Goal: Task Accomplishment & Management: Use online tool/utility

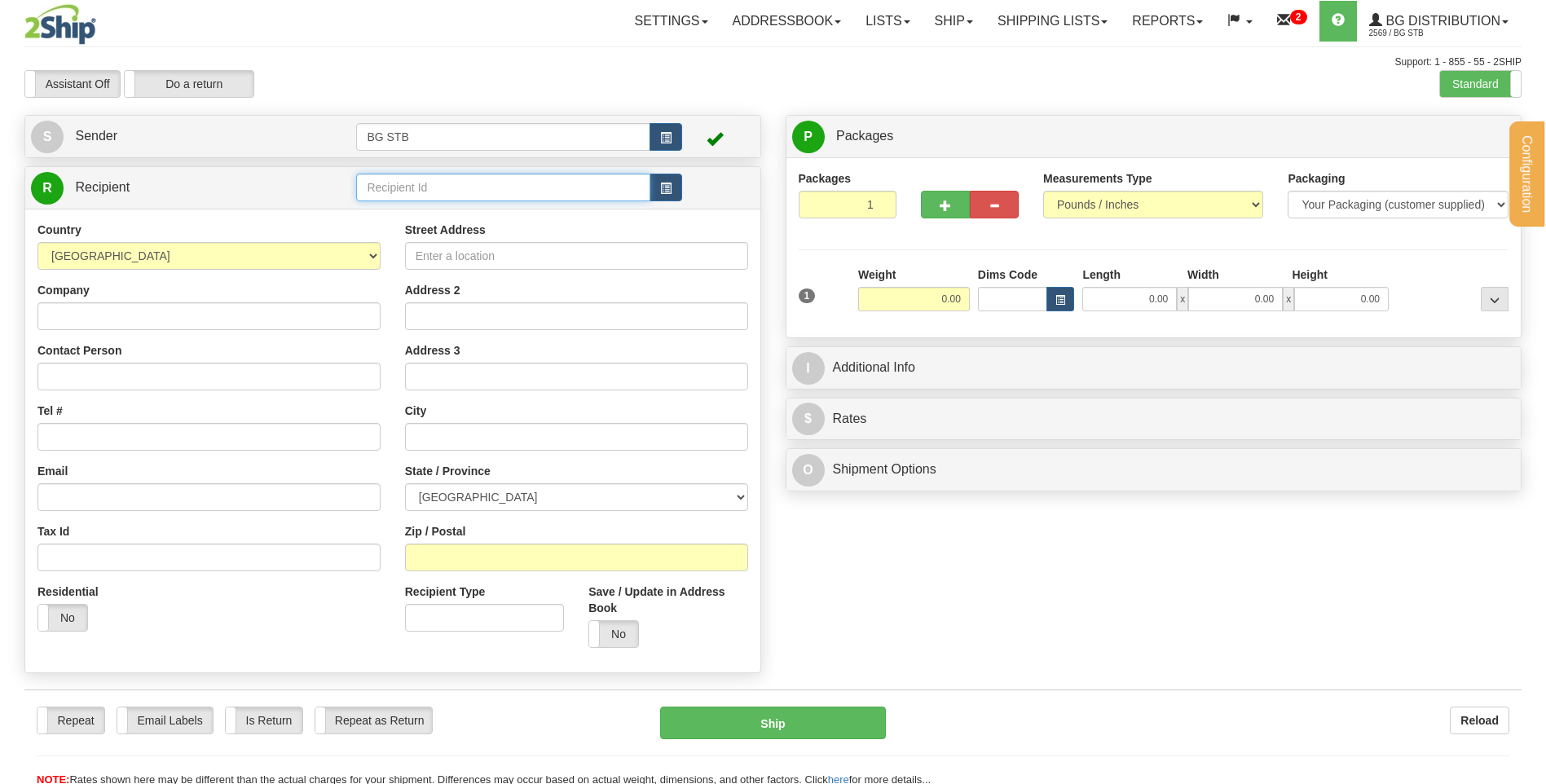
click at [396, 178] on div "Configuration My Configuration Panel Close Configure My Carriers" at bounding box center [773, 394] width 1546 height 787
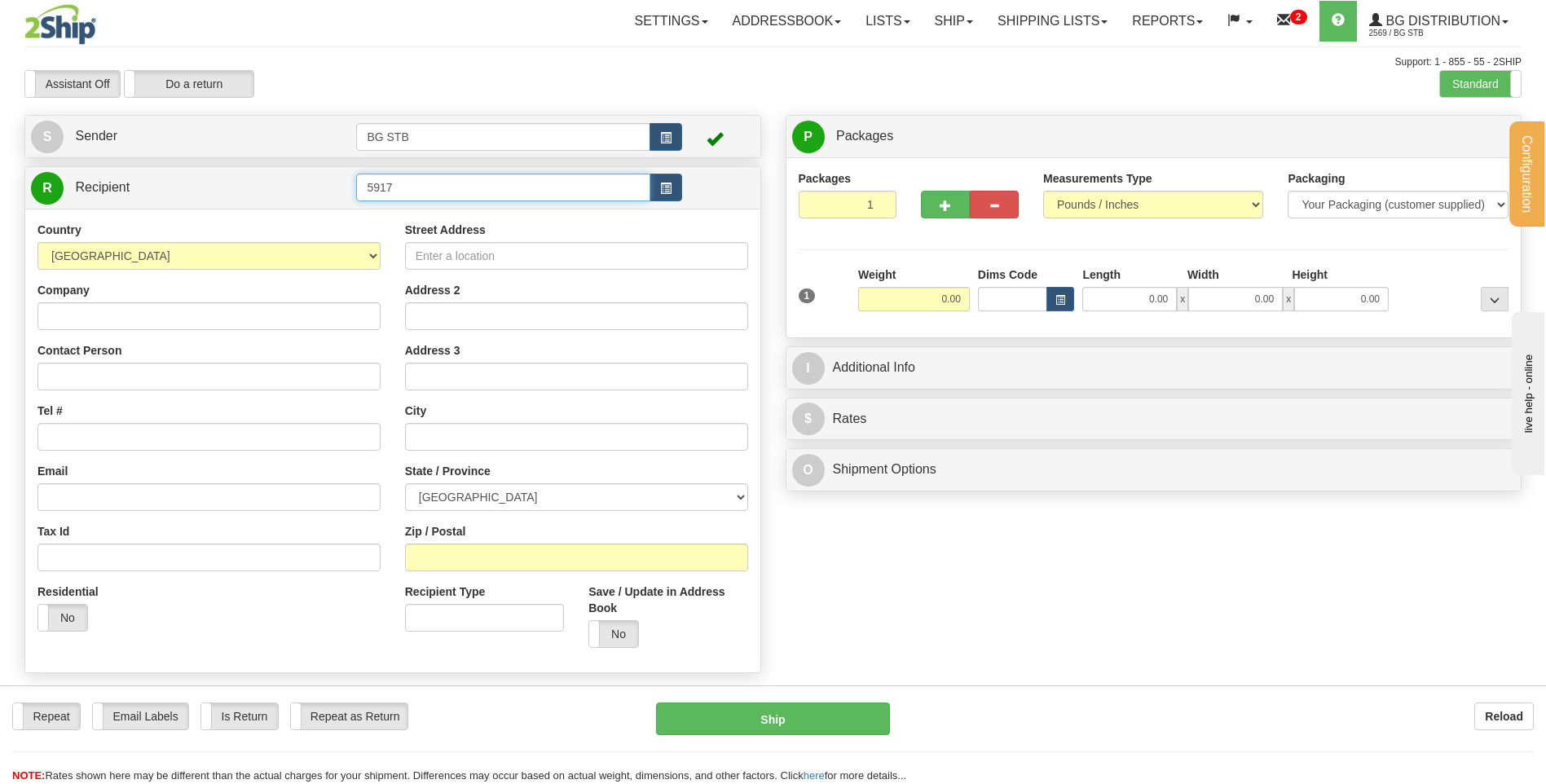
type input "5917"
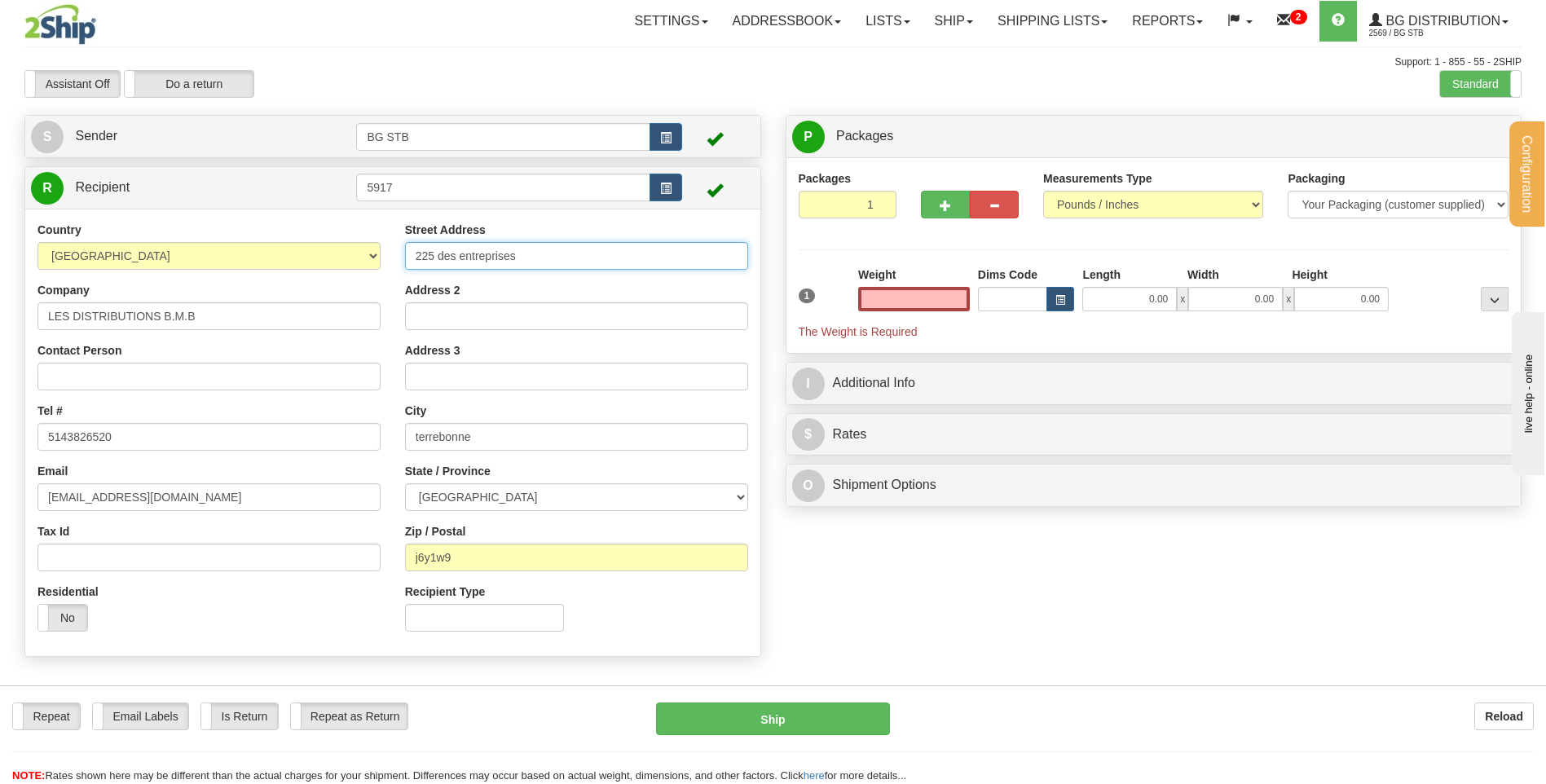
type input "0.00"
click at [418, 258] on input "225 des entreprises" at bounding box center [577, 256] width 343 height 28
type input "2225 des entreprises"
click at [894, 303] on input "0.00" at bounding box center [914, 299] width 112 height 25
type input "13.05"
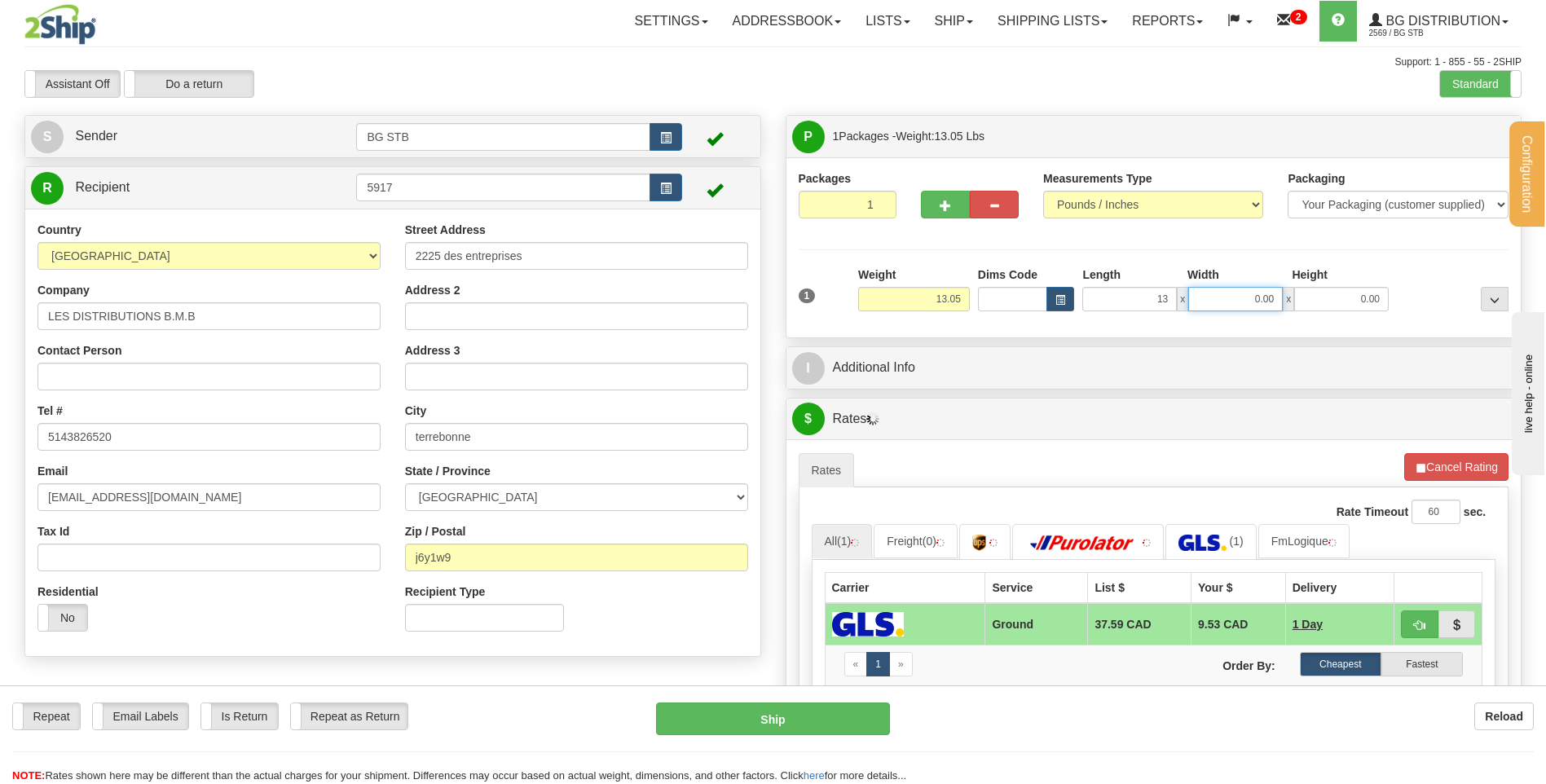
type input "13.00"
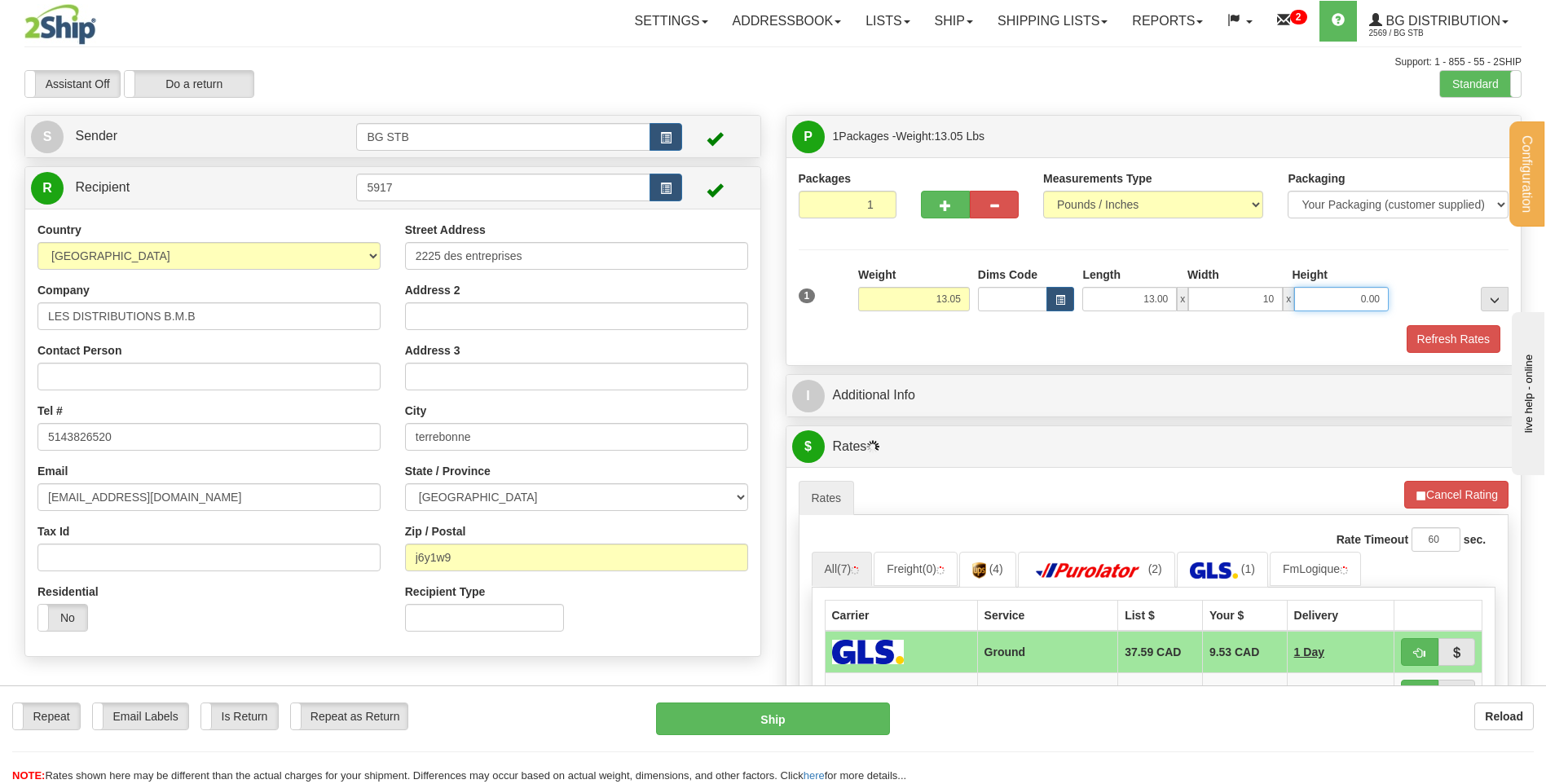
type input "10.00"
type input "13.00"
click at [940, 421] on div "P Packages 1 Packages - Weight: 13.05 Lbs Shipment Level Shipm. Package Level P…" at bounding box center [1154, 601] width 761 height 973
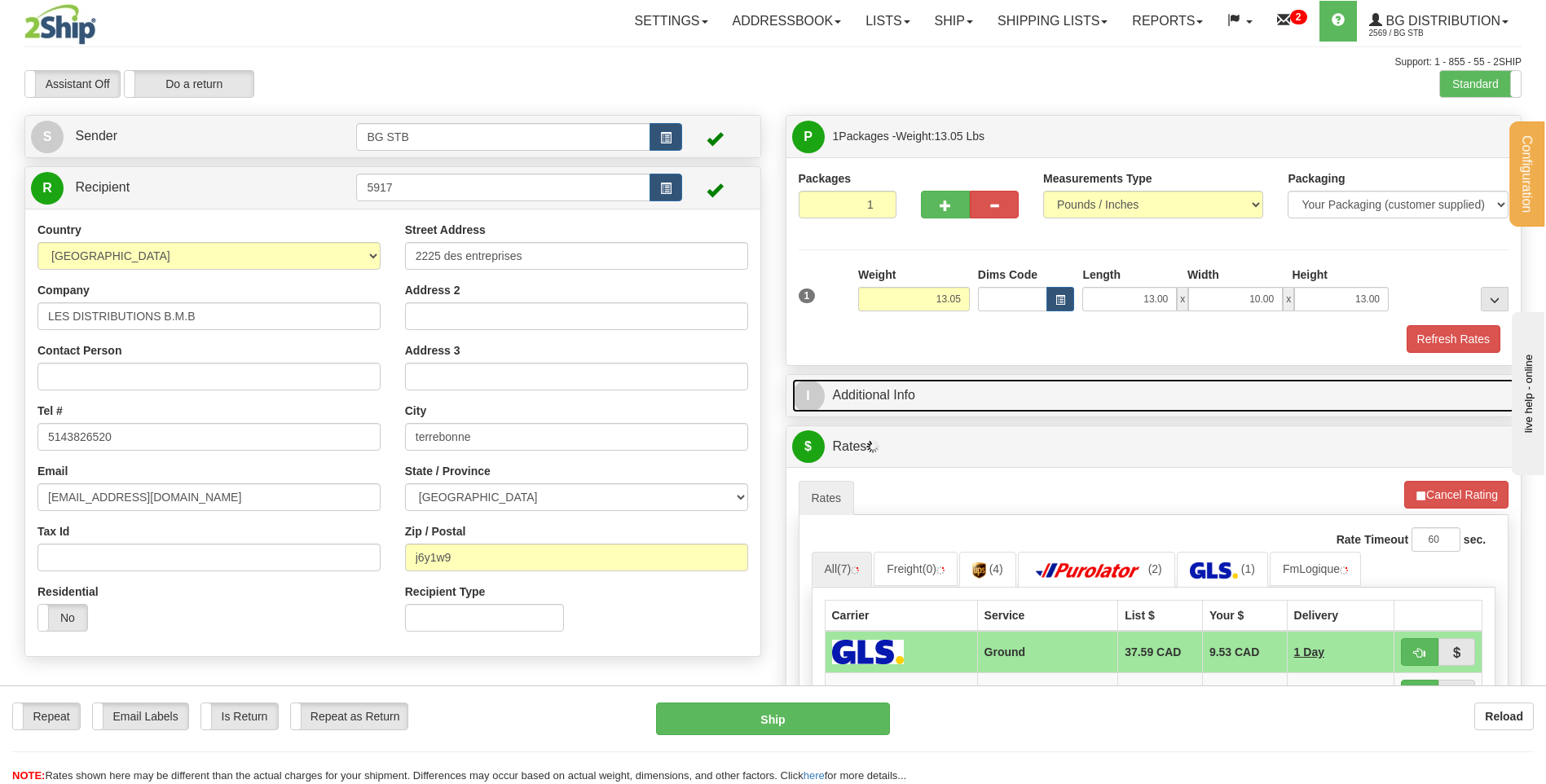
click at [941, 410] on link "I Additional Info" at bounding box center [1154, 395] width 723 height 34
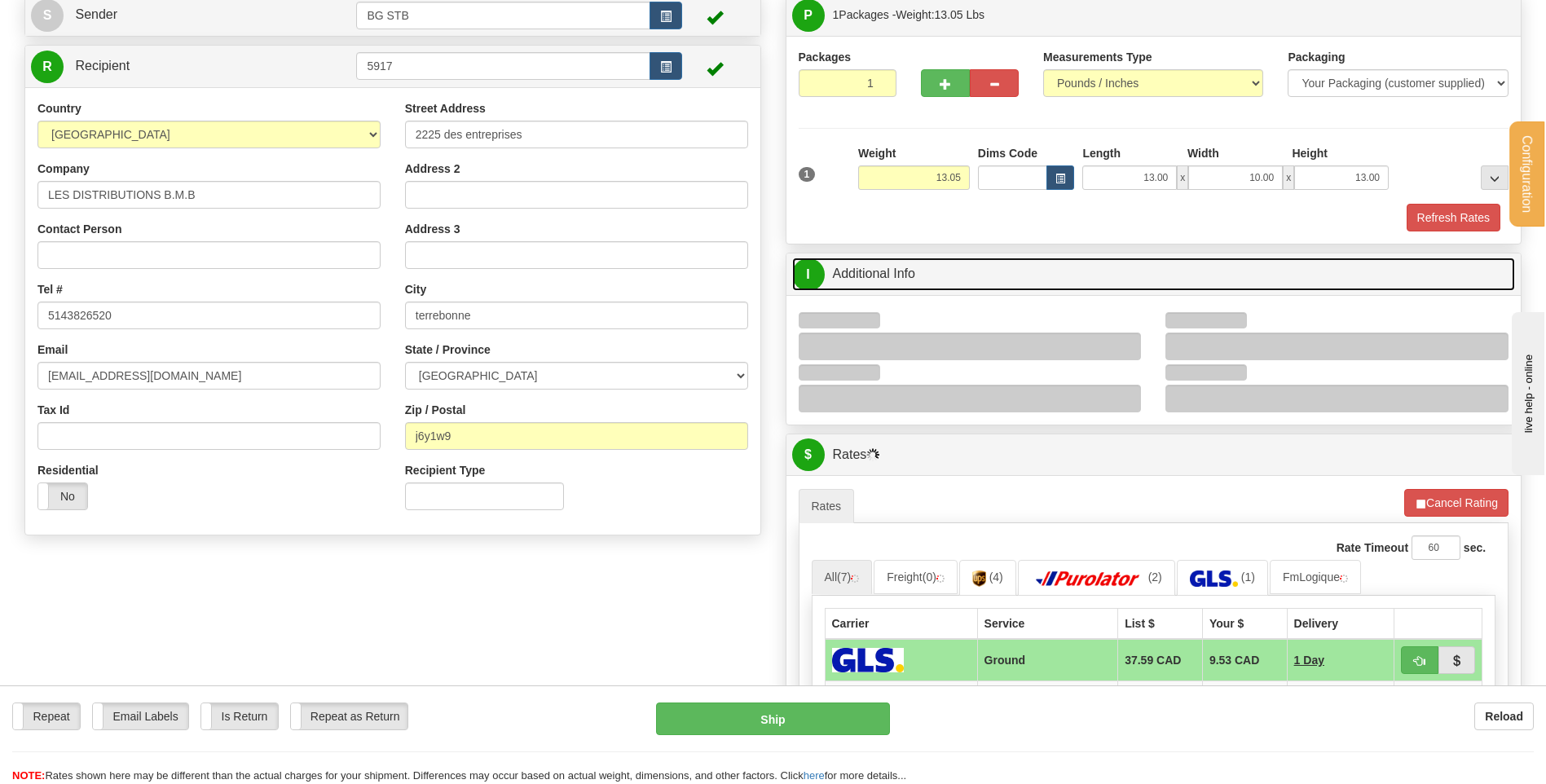
scroll to position [244, 0]
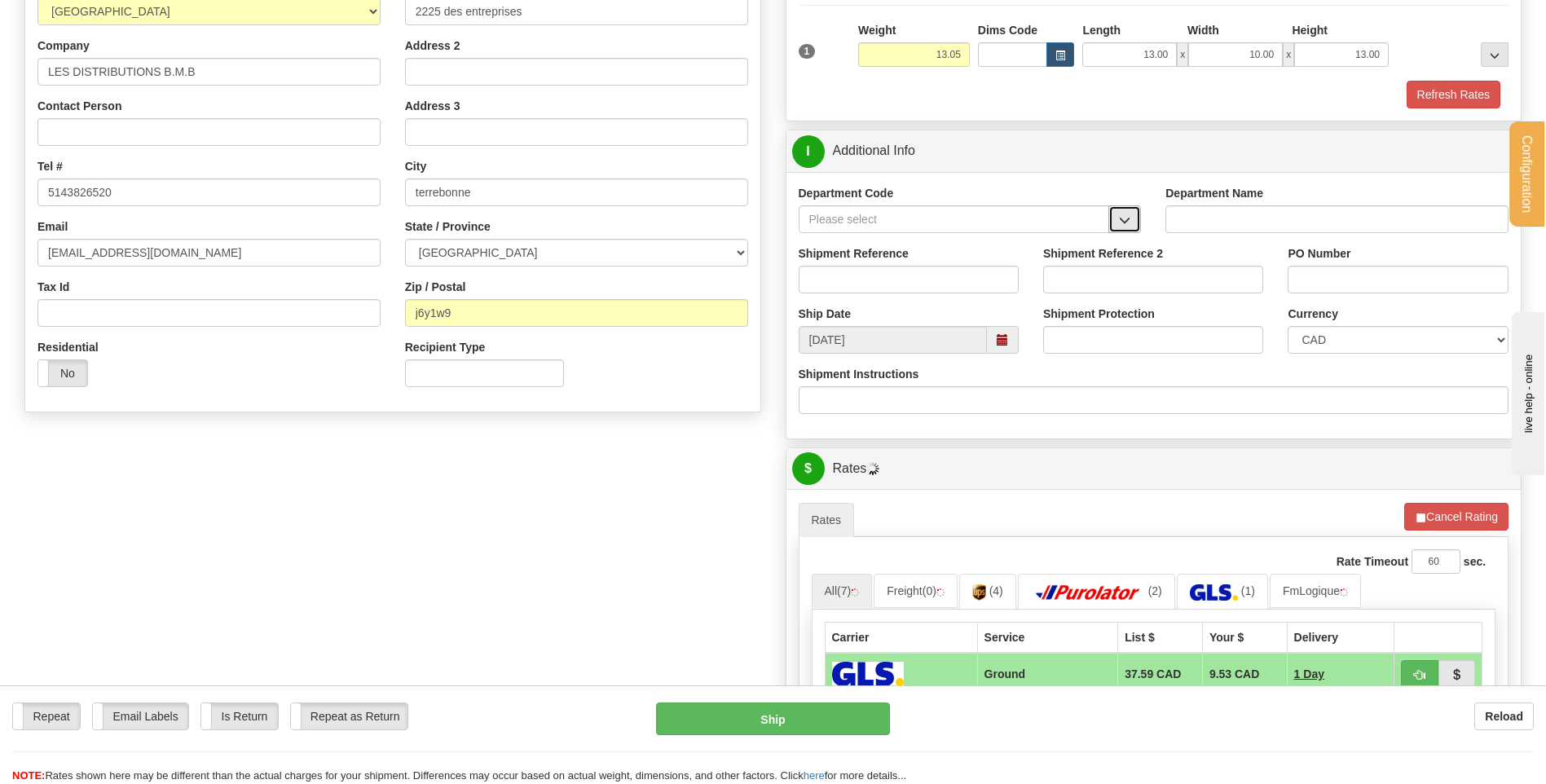
click at [1113, 215] on button "button" at bounding box center [1125, 219] width 33 height 28
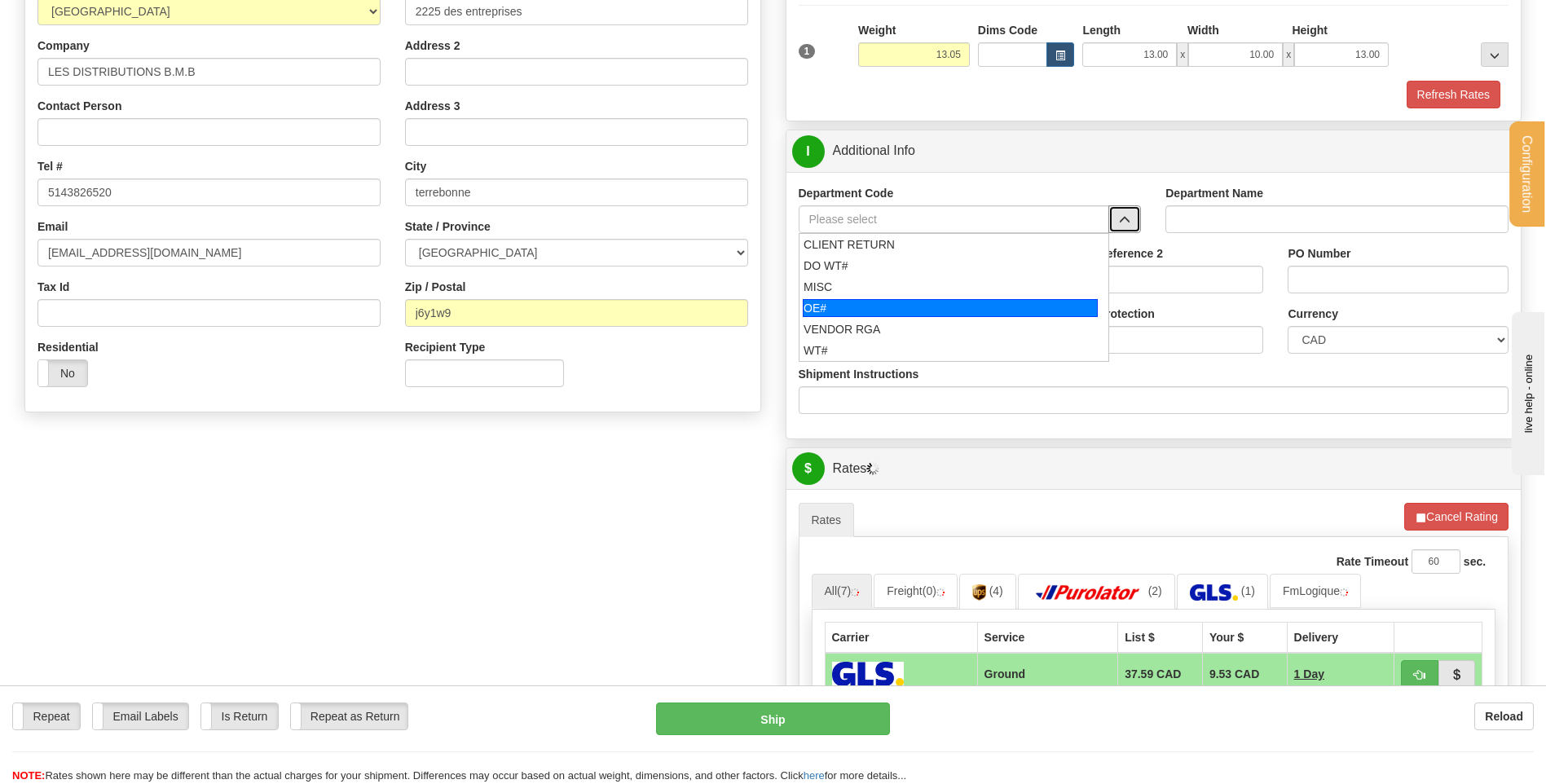
click at [810, 304] on div "OE#" at bounding box center [951, 308] width 295 height 18
type input "OE#"
type input "ORDERS"
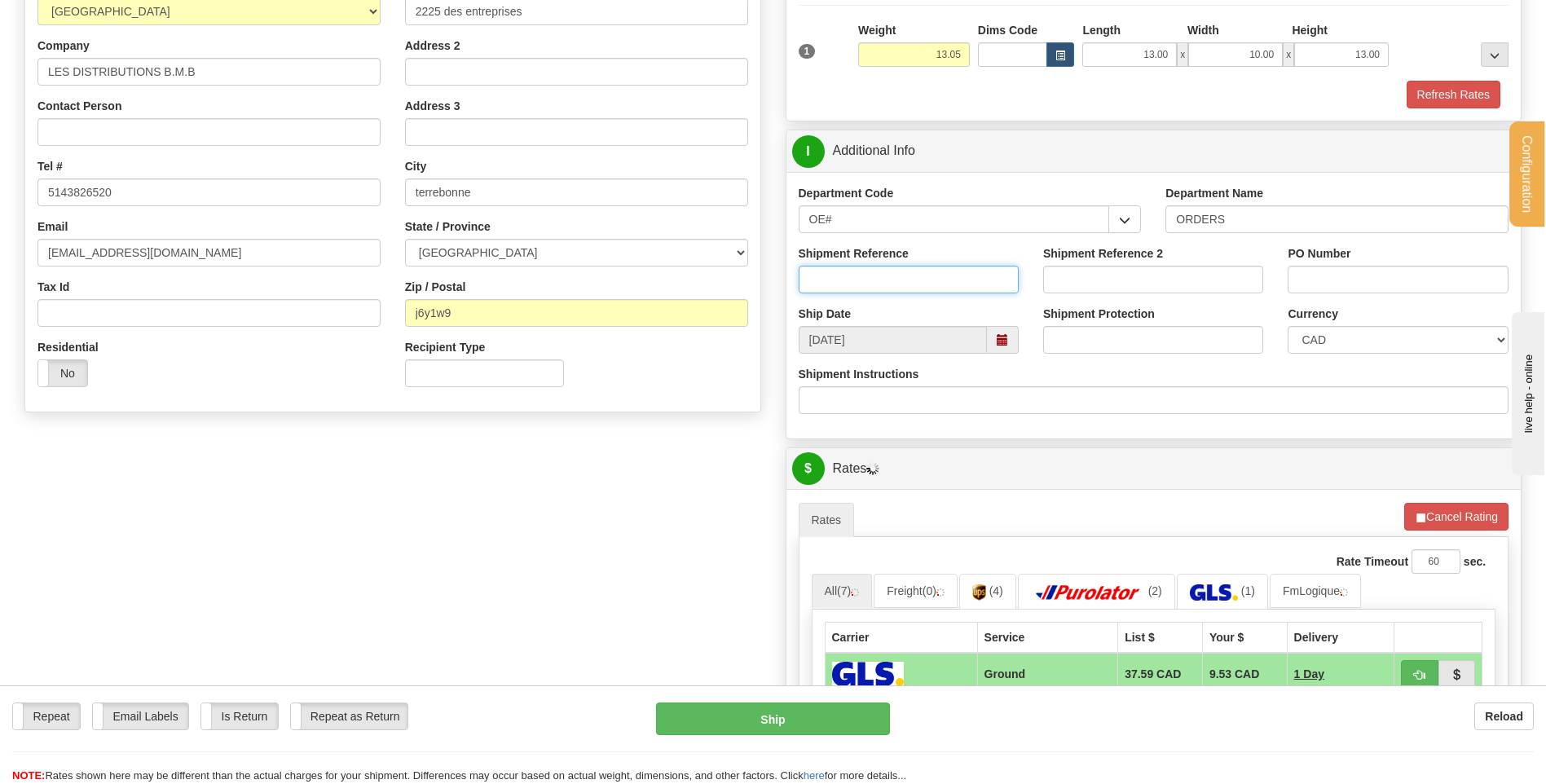
click at [822, 292] on input "Shipment Reference" at bounding box center [909, 280] width 220 height 28
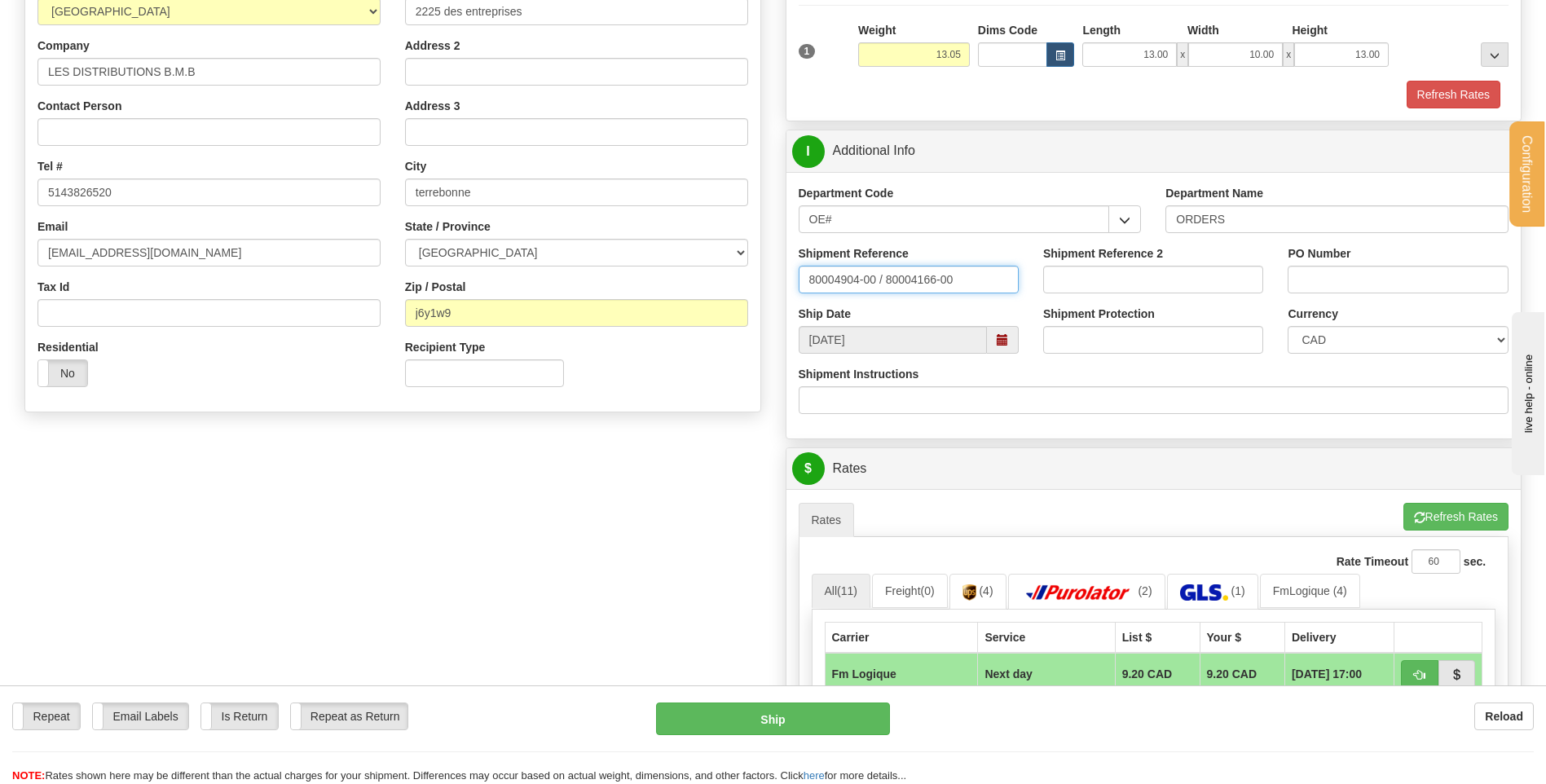
type input "80004904-00 / 80004166-00"
click at [1321, 284] on input "PO Number" at bounding box center [1398, 280] width 220 height 28
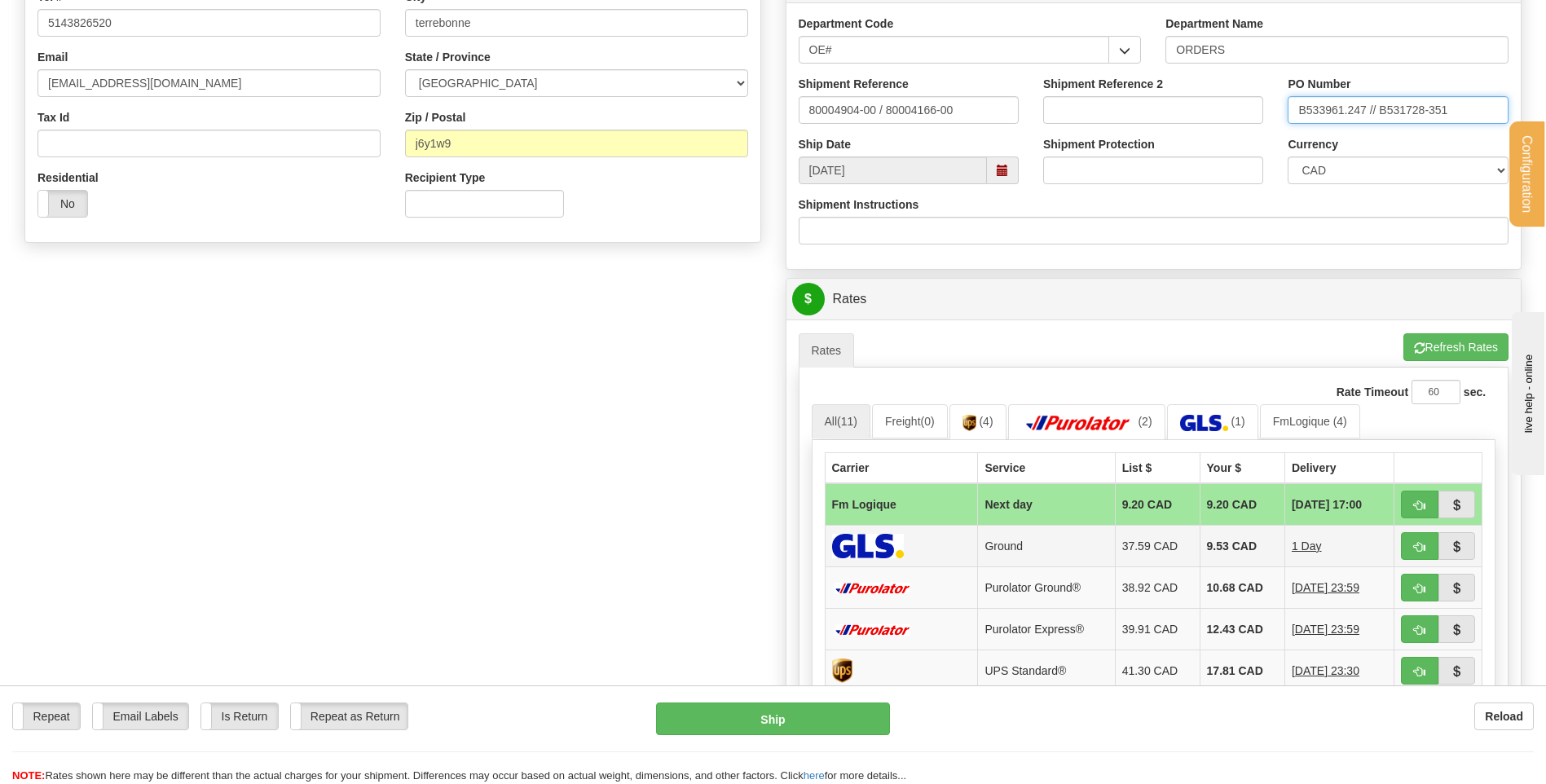
scroll to position [571, 0]
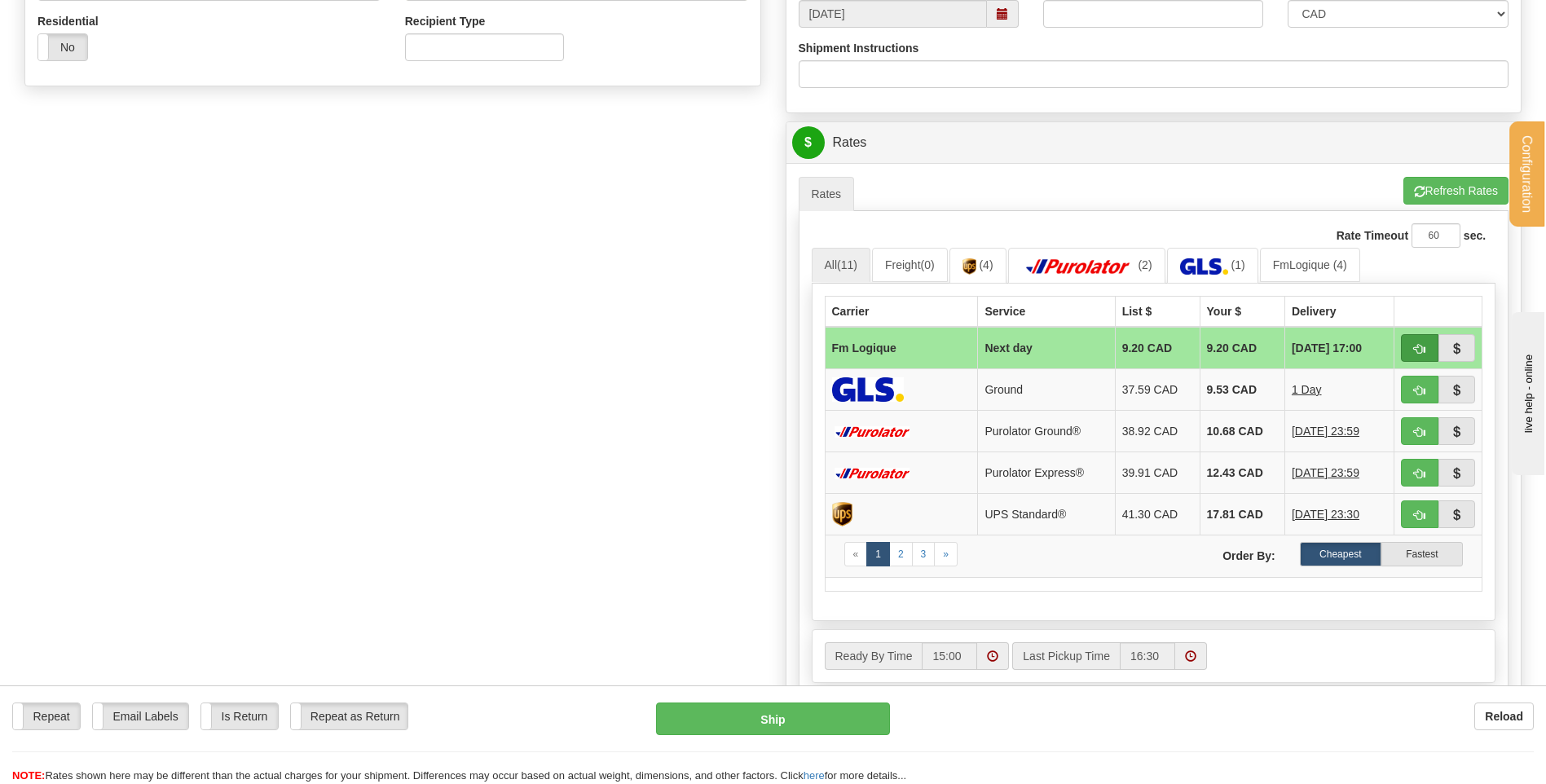
type input "B533961.247 // B531728-351"
click at [1411, 347] on button "button" at bounding box center [1420, 348] width 38 height 28
type input "jour"
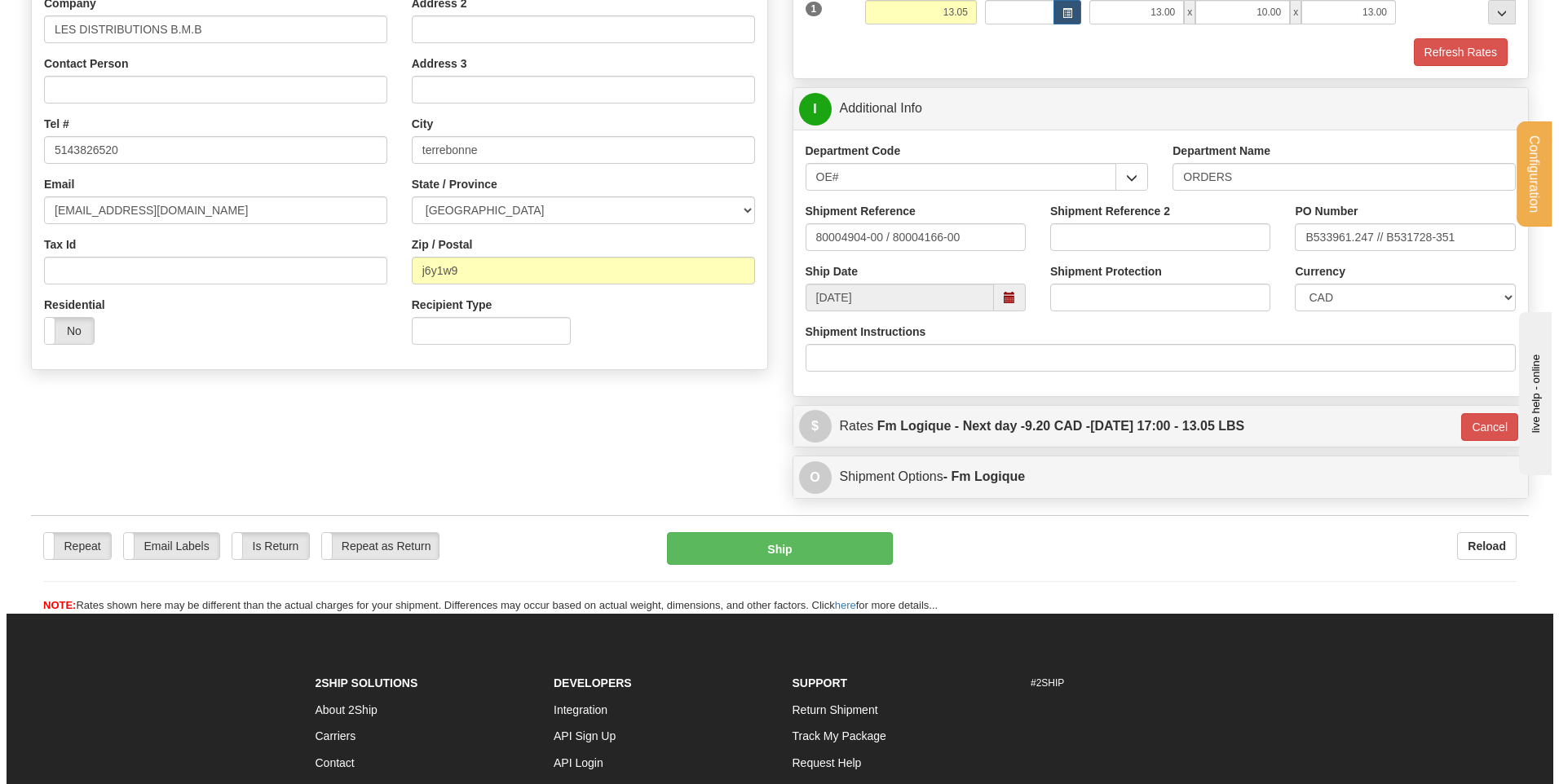
scroll to position [236, 0]
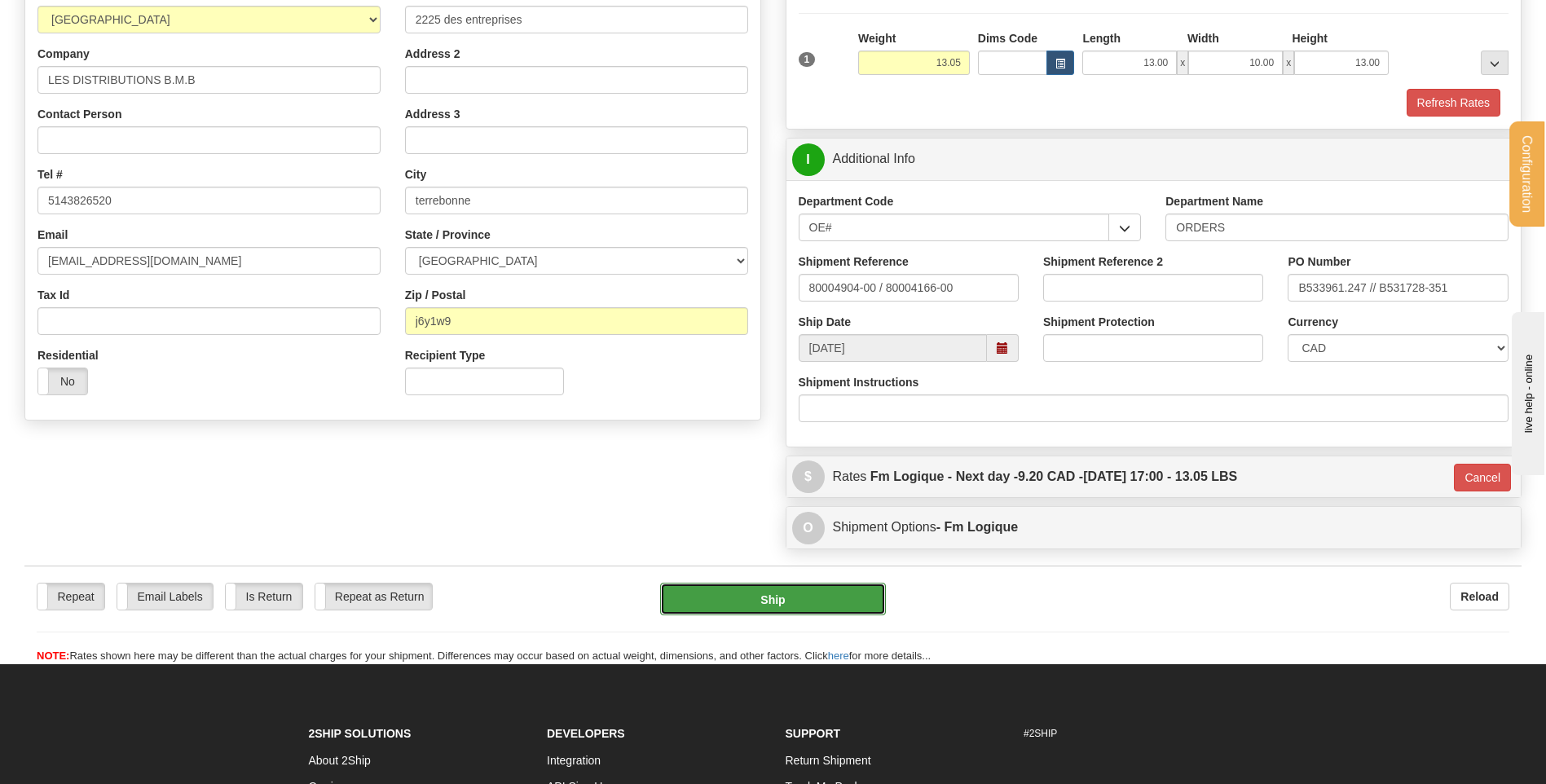
click at [750, 596] on button "Ship" at bounding box center [773, 599] width 225 height 33
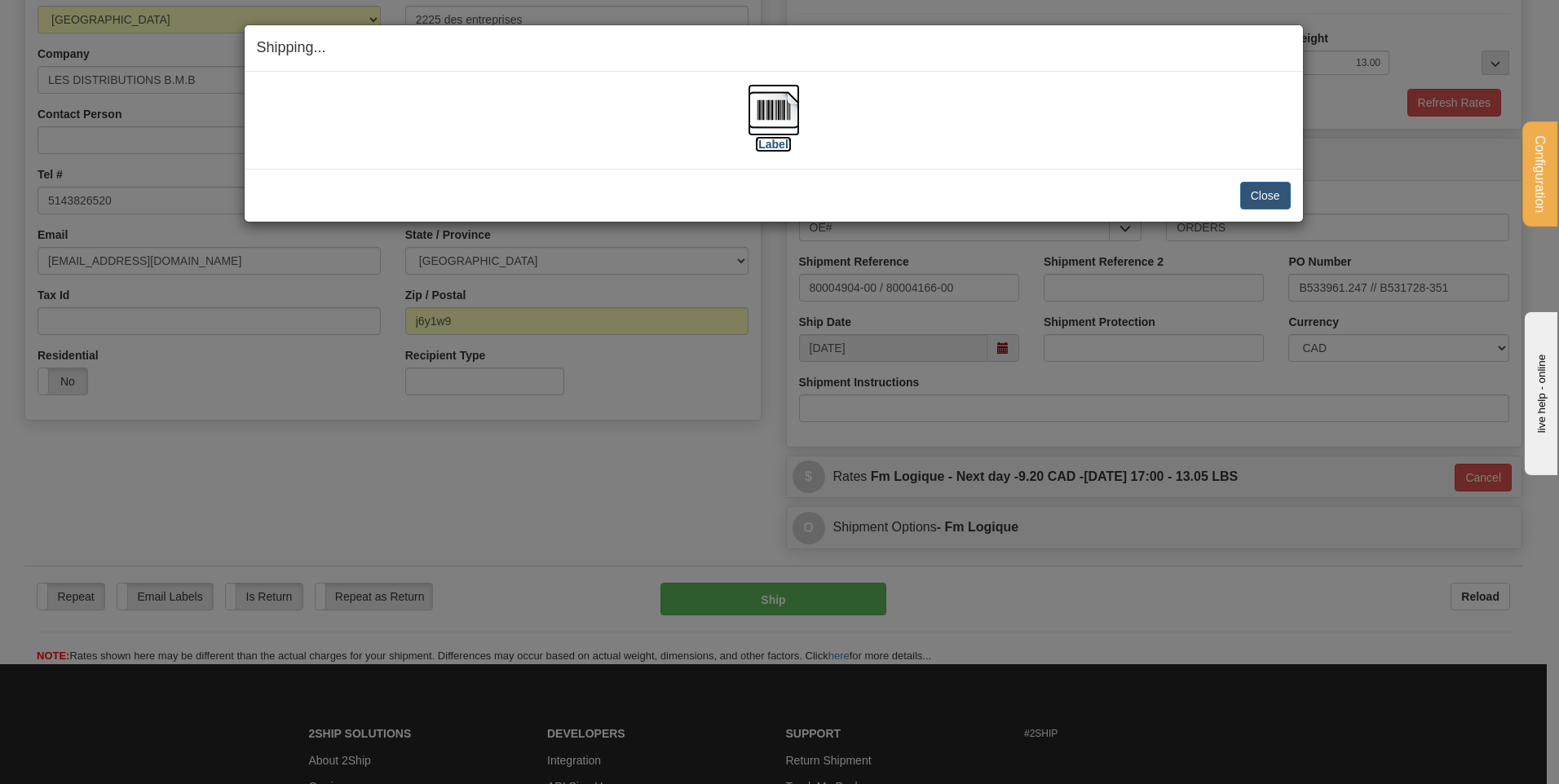
click at [767, 116] on img at bounding box center [774, 110] width 53 height 52
drag, startPoint x: 1250, startPoint y: 194, endPoint x: 1258, endPoint y: 178, distance: 17.9
click at [1252, 194] on button "Close" at bounding box center [1266, 196] width 51 height 28
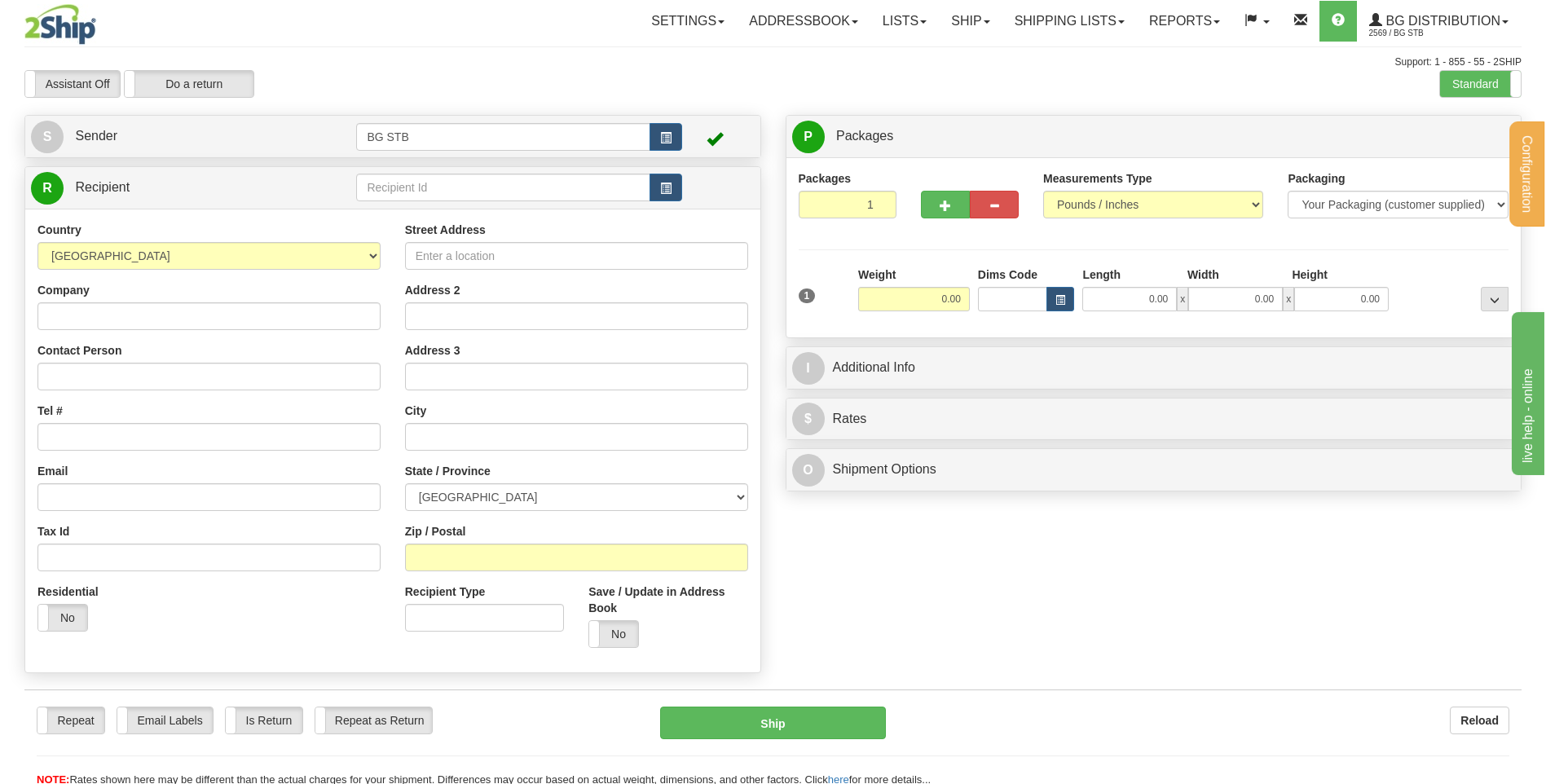
drag, startPoint x: 505, startPoint y: 153, endPoint x: 501, endPoint y: 177, distance: 24.3
click at [503, 164] on div "Create a label for the return Create Pickup Without Label S Sender BG STB" at bounding box center [393, 398] width 761 height 567
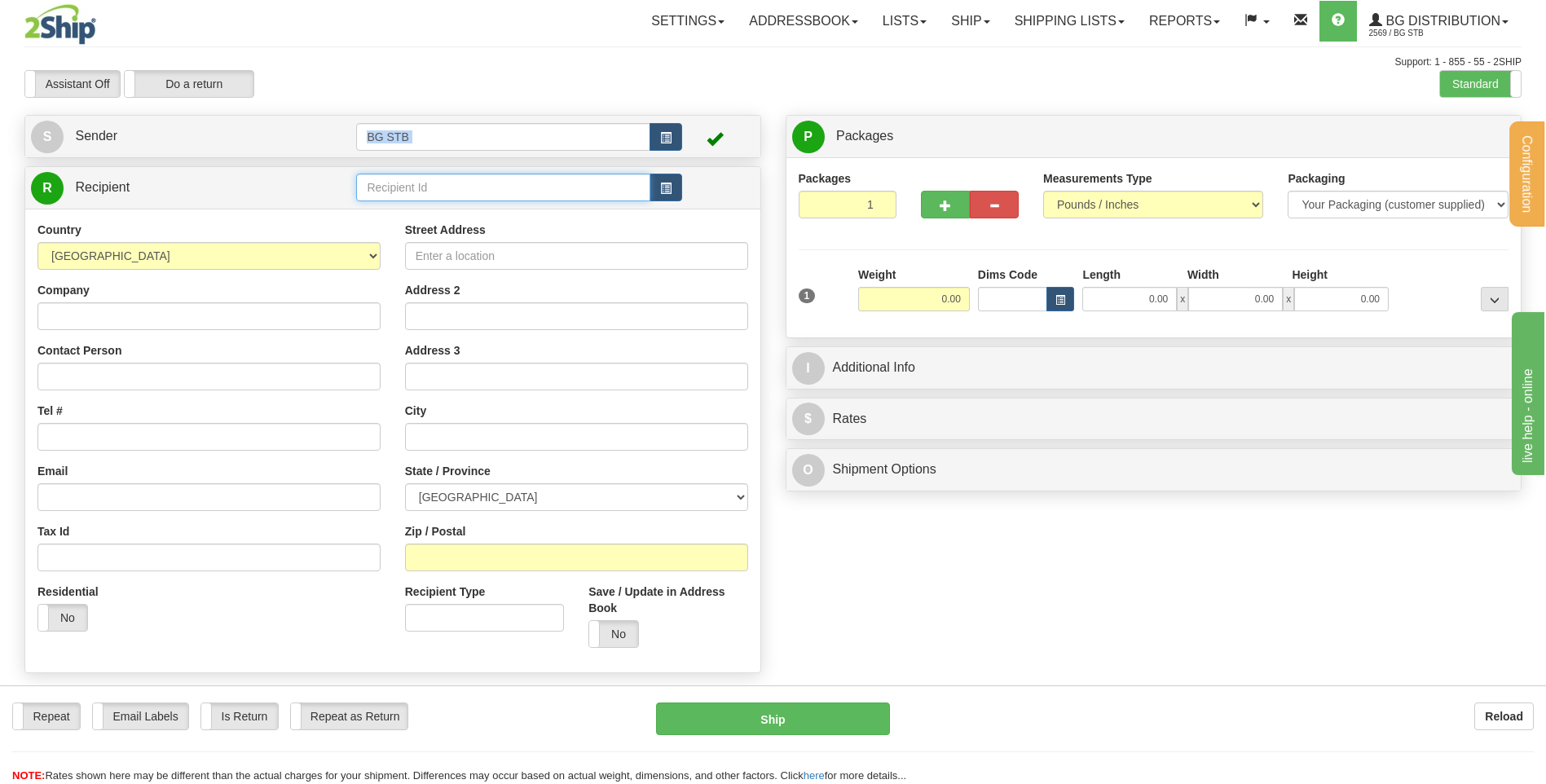
click at [501, 177] on input "text" at bounding box center [503, 188] width 294 height 28
type input "1019"
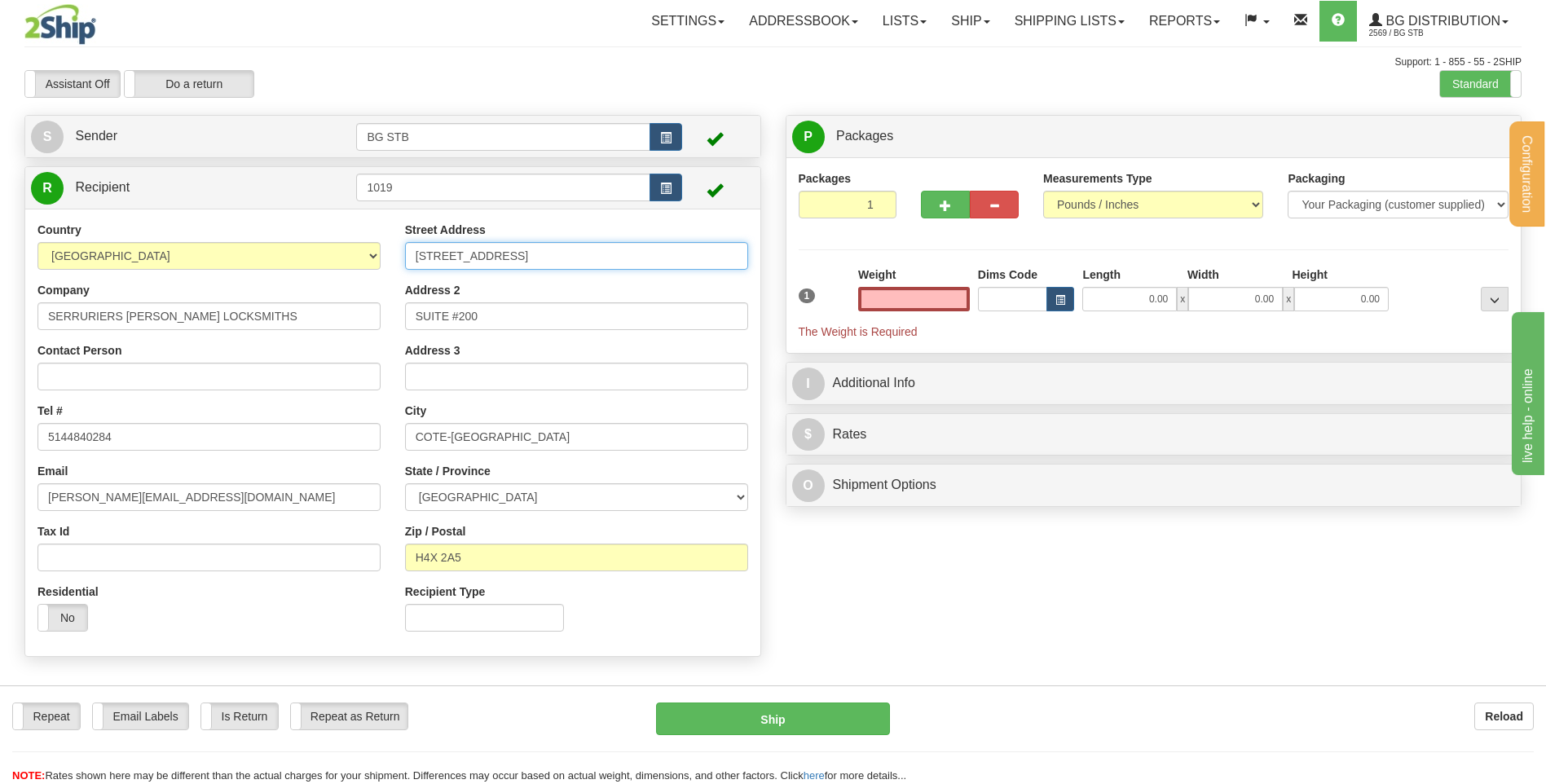
type input "0.00"
click at [570, 261] on input "5456 WESTMINSTER AVE." at bounding box center [577, 256] width 343 height 28
click at [540, 289] on div "Address 2 SUITE #200" at bounding box center [577, 306] width 343 height 48
click at [940, 292] on input "0.00" at bounding box center [914, 299] width 112 height 25
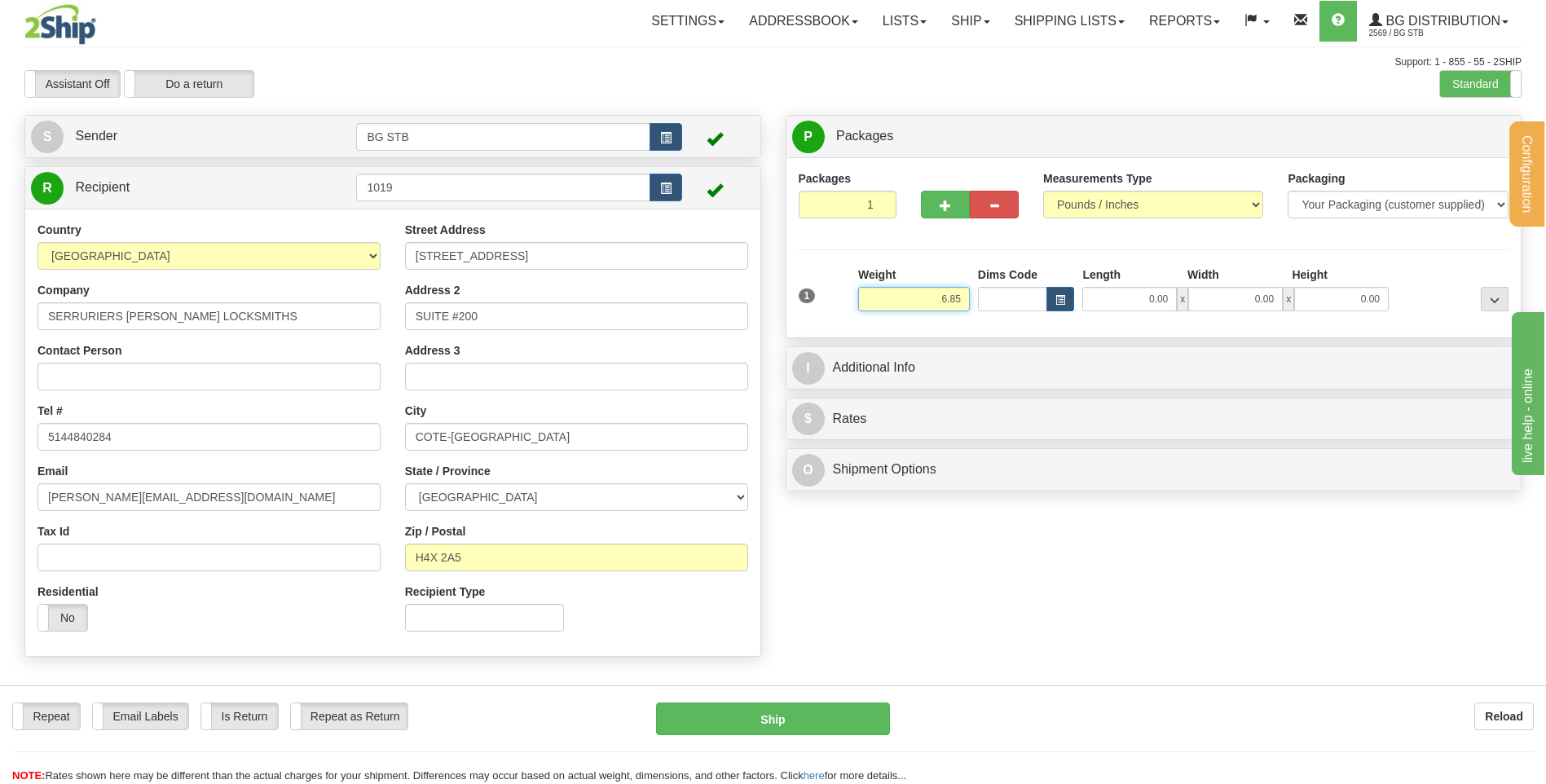
type input "6.85"
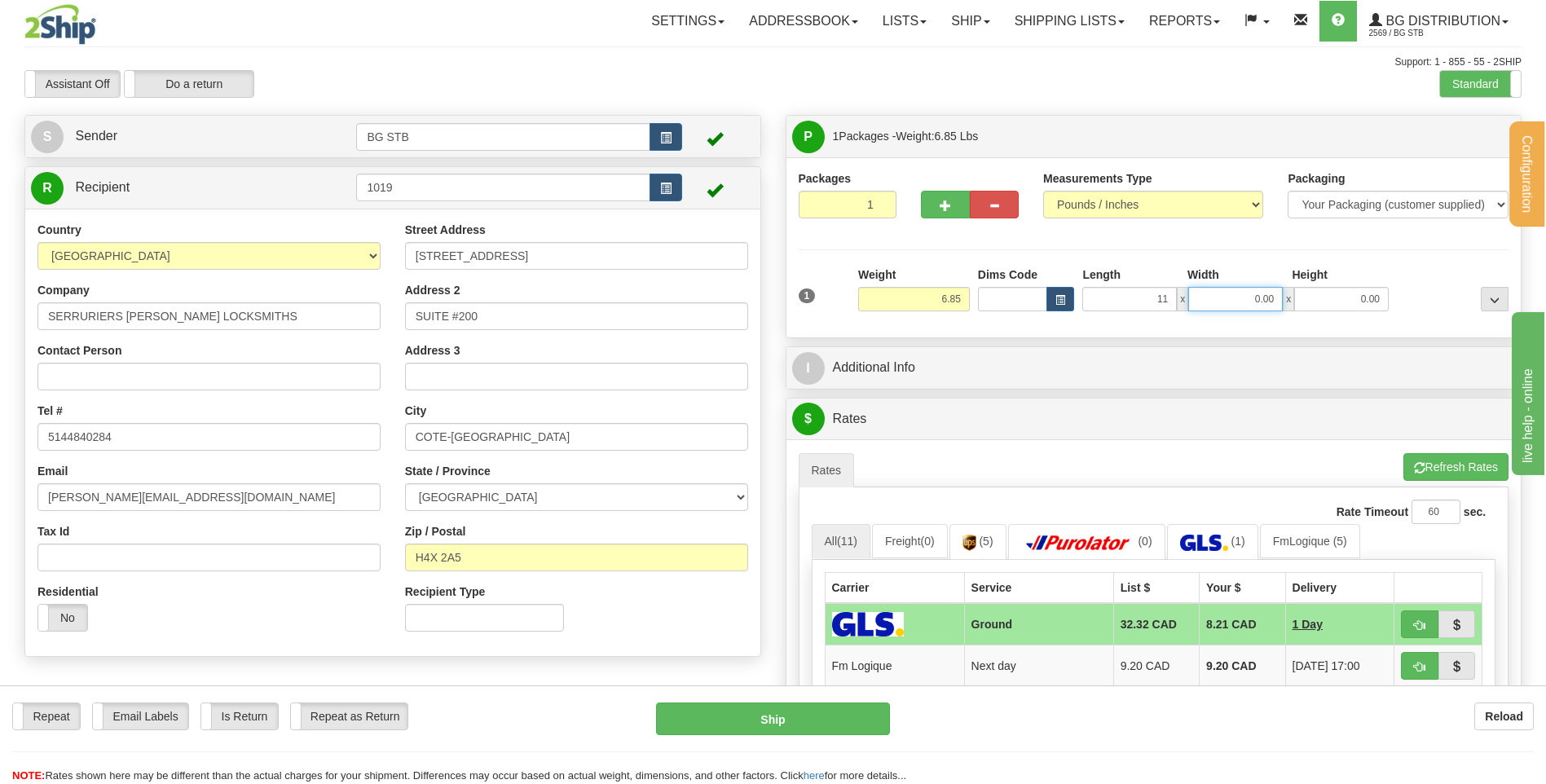
type input "11.00"
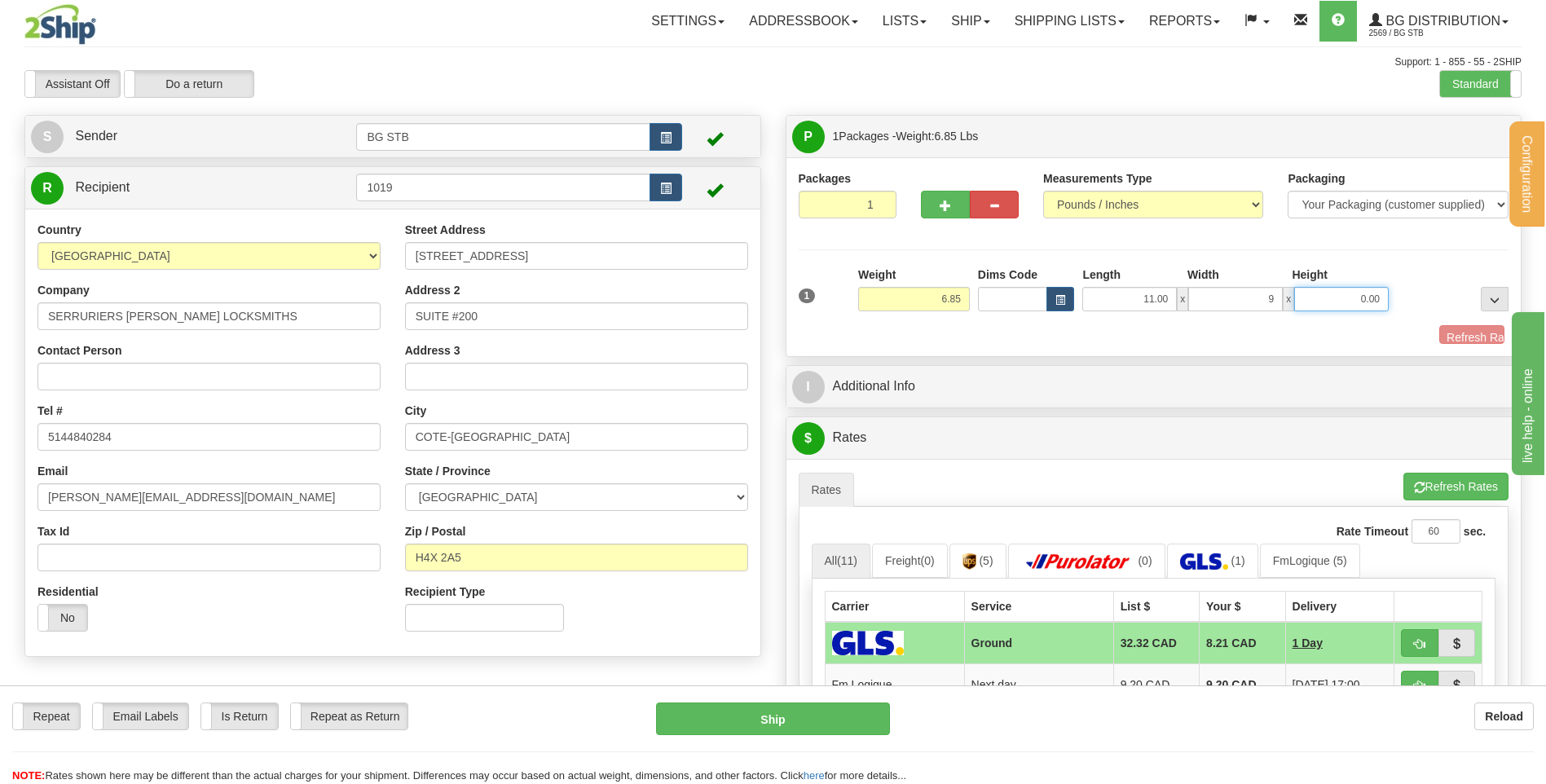
type input "9.00"
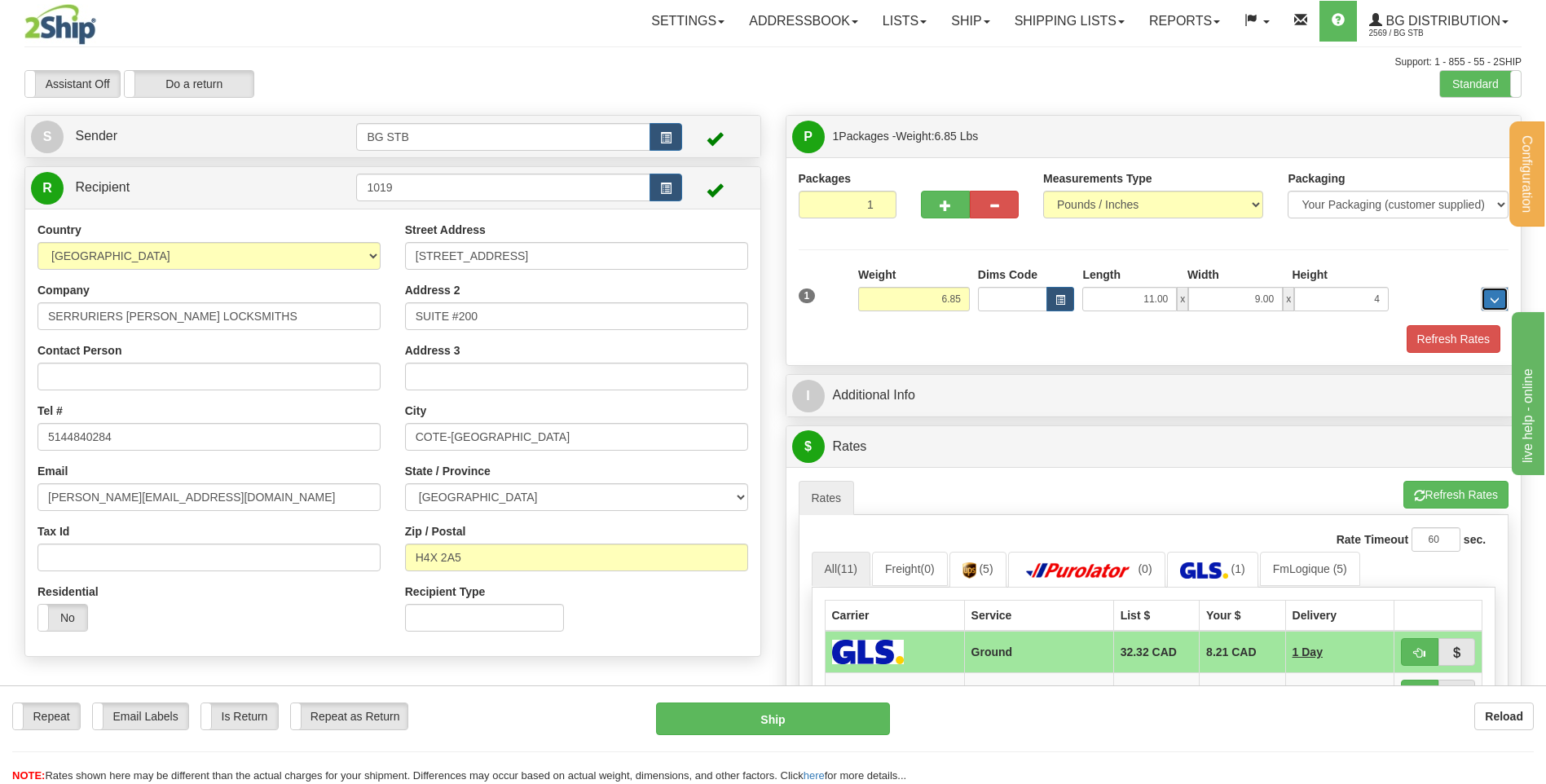
type input "4.00"
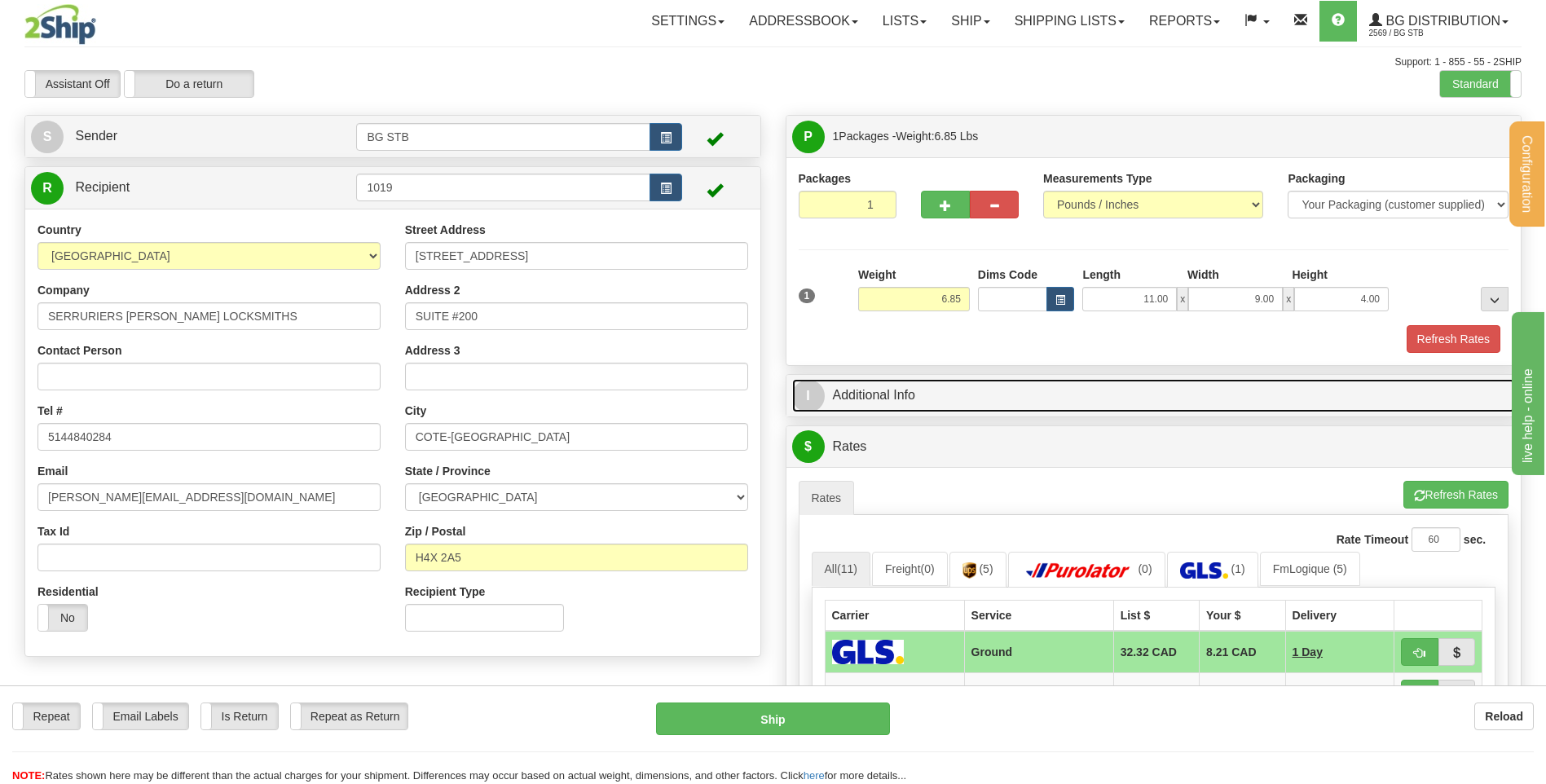
click at [913, 384] on link "I Additional Info" at bounding box center [1154, 395] width 723 height 34
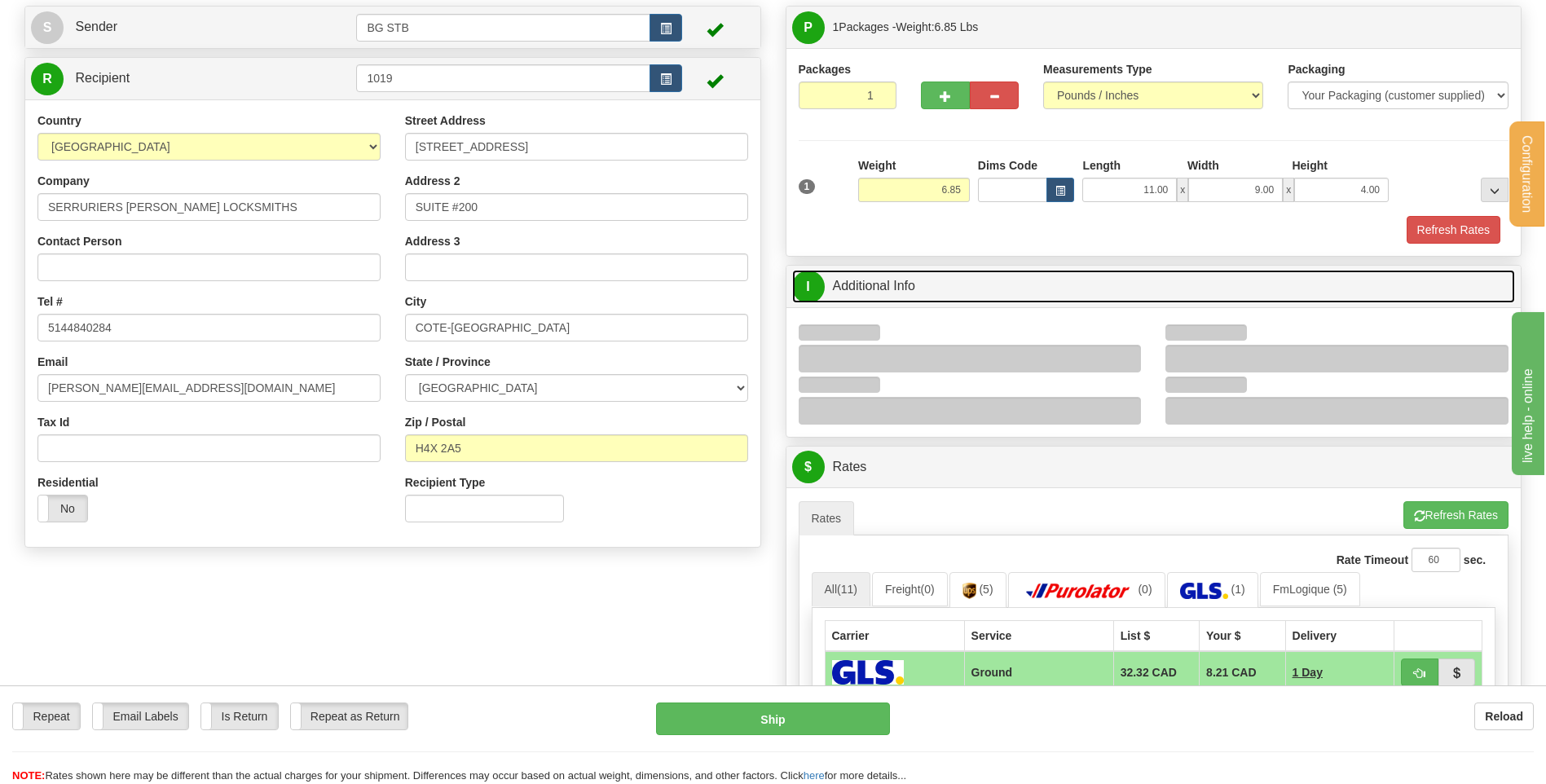
scroll to position [244, 0]
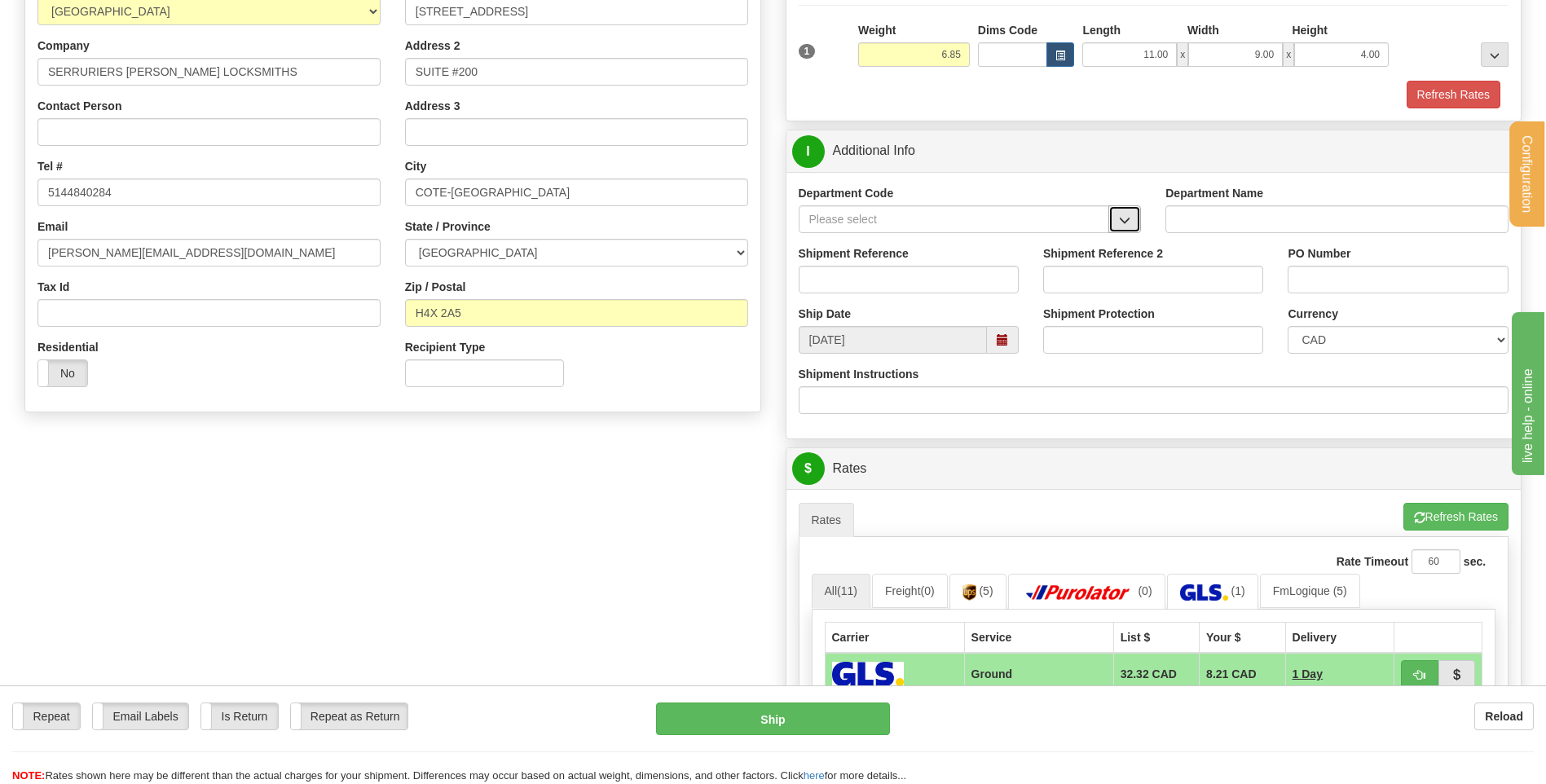
click at [1137, 216] on button "button" at bounding box center [1125, 219] width 33 height 28
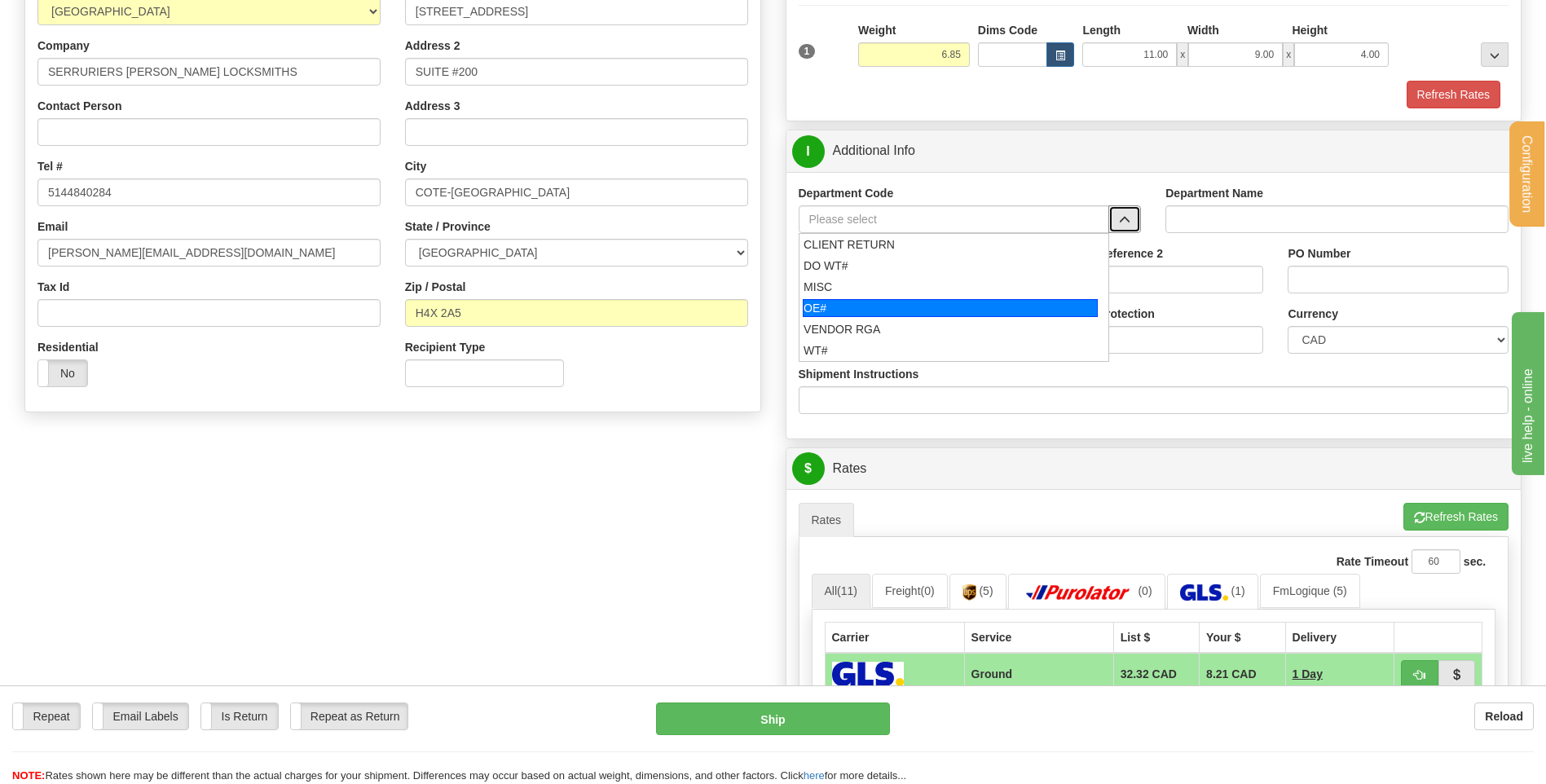
click at [930, 301] on div "OE#" at bounding box center [951, 308] width 295 height 18
type input "OE#"
type input "ORDERS"
click at [928, 285] on input "Shipment Reference" at bounding box center [909, 280] width 220 height 28
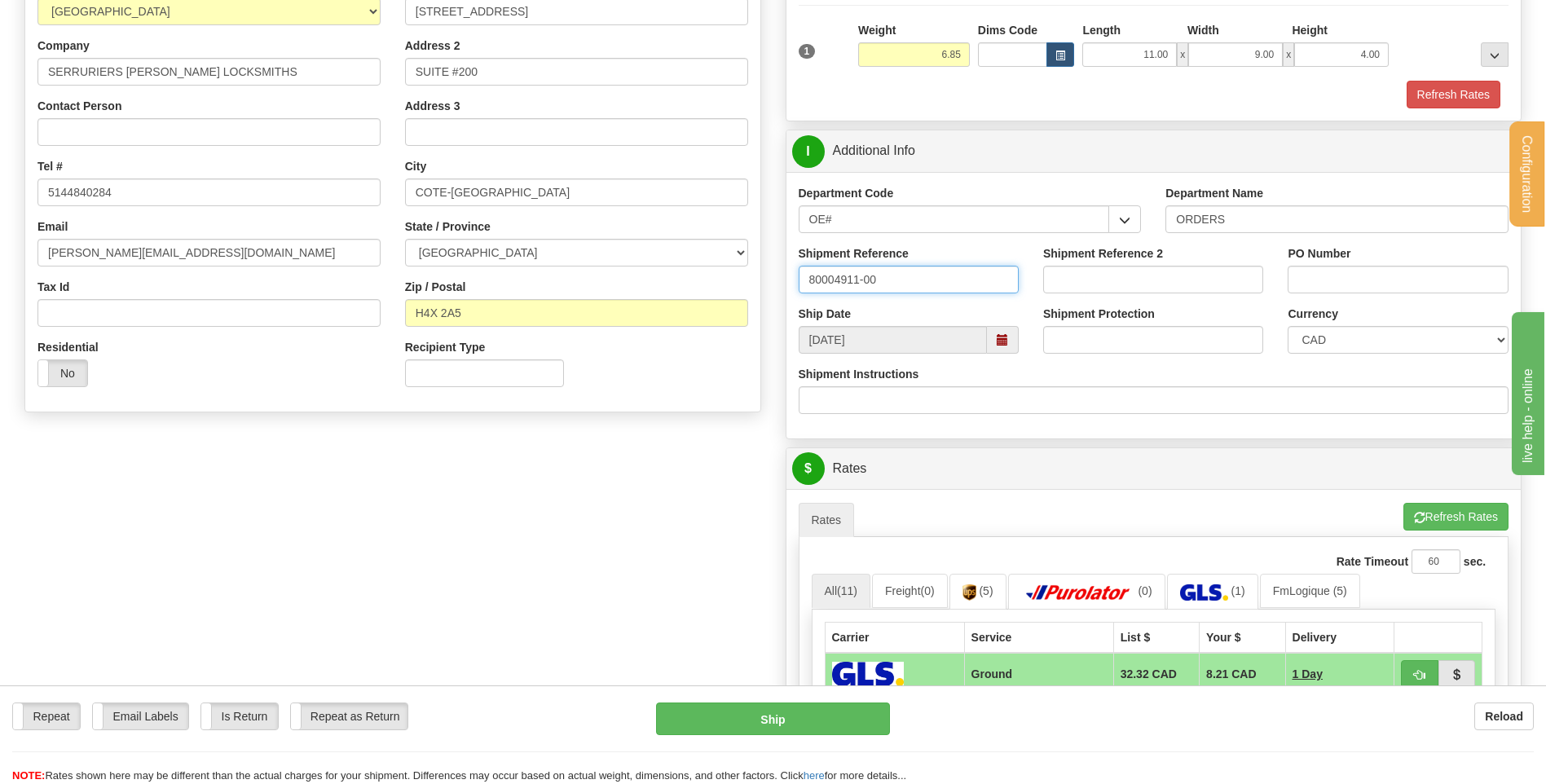
type input "80004911-00"
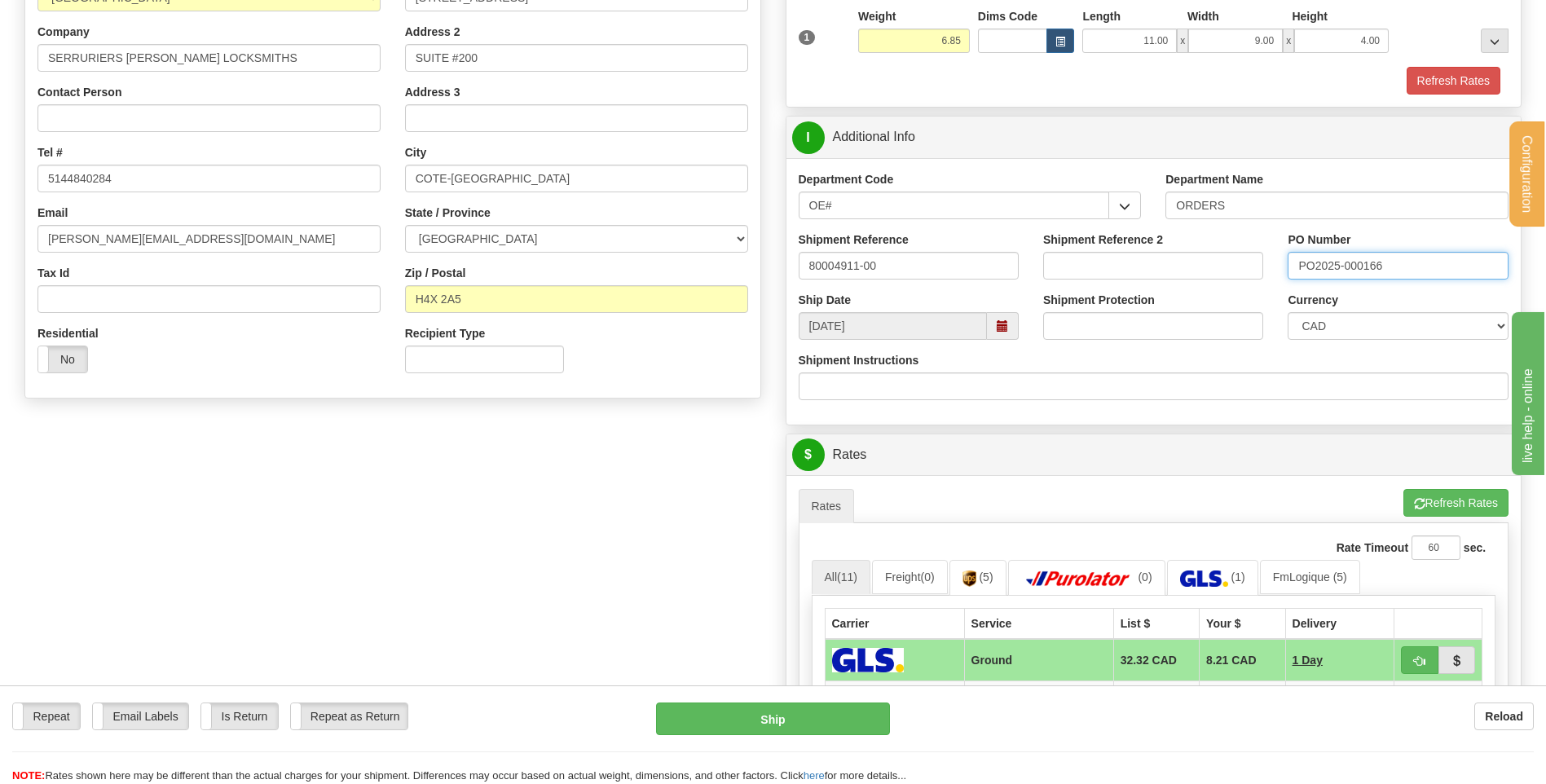
scroll to position [652, 0]
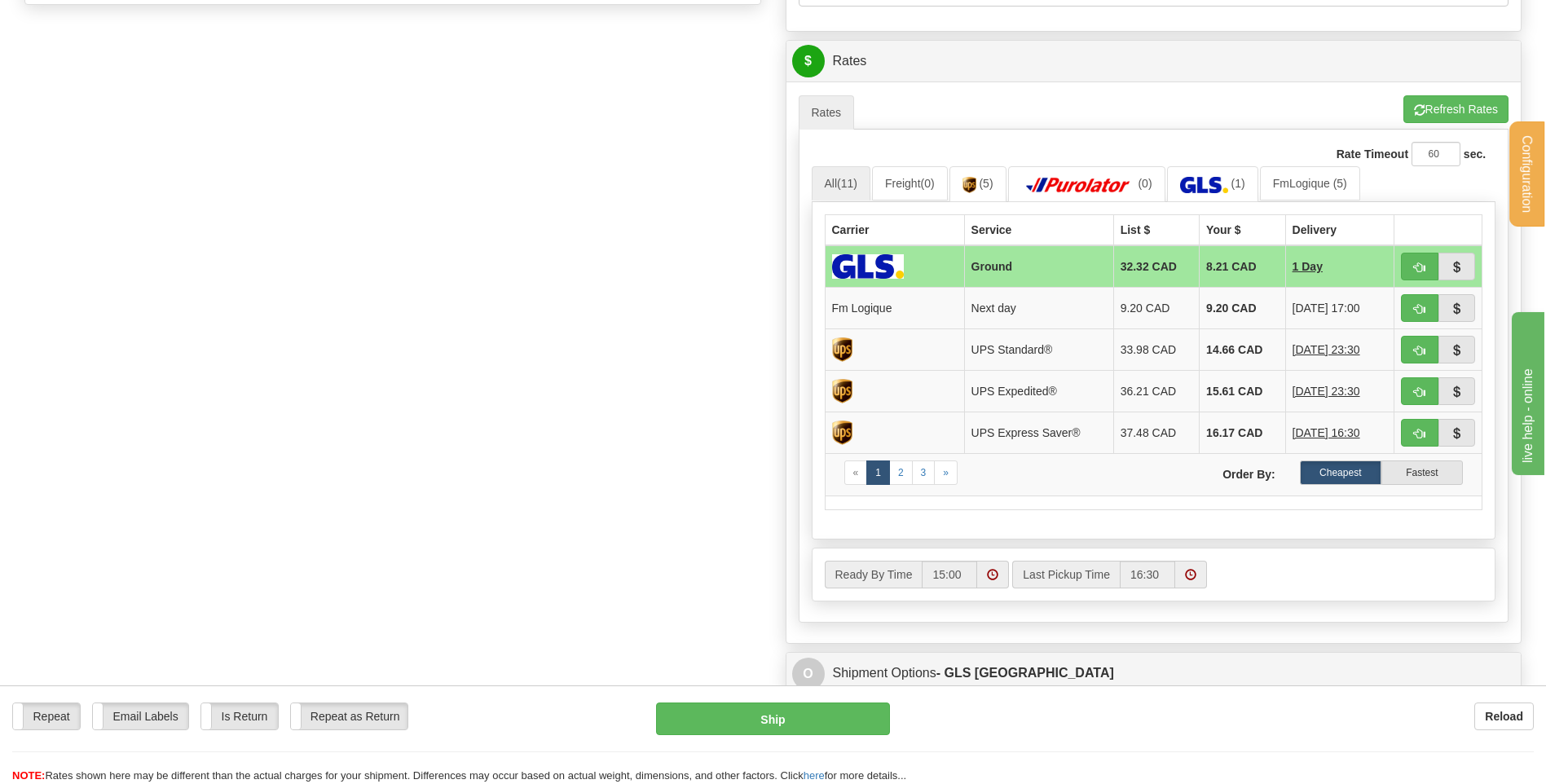
type input "PO2025-000166"
click at [1408, 306] on button "button" at bounding box center [1420, 308] width 38 height 28
type input "jour"
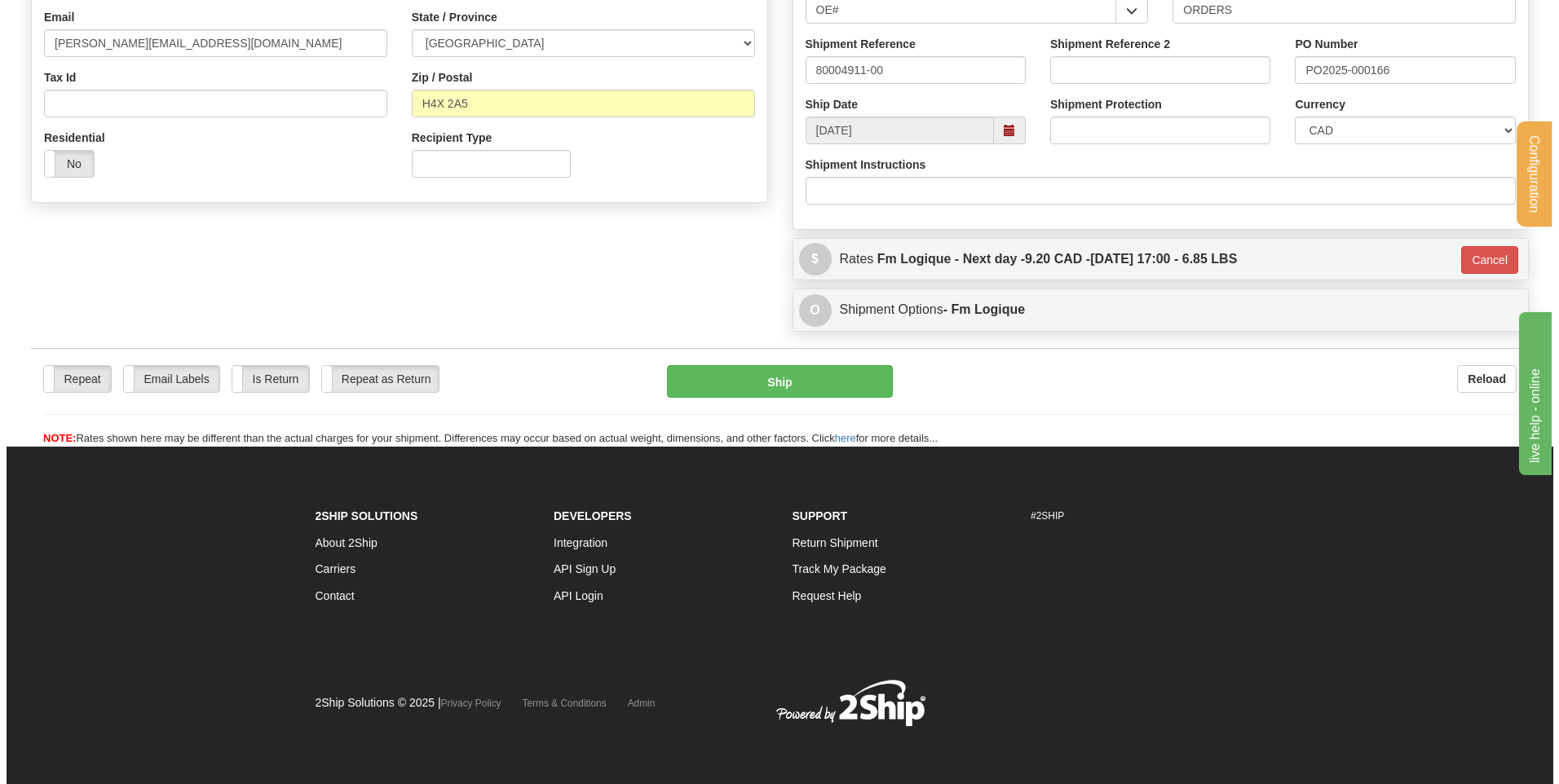
scroll to position [345, 0]
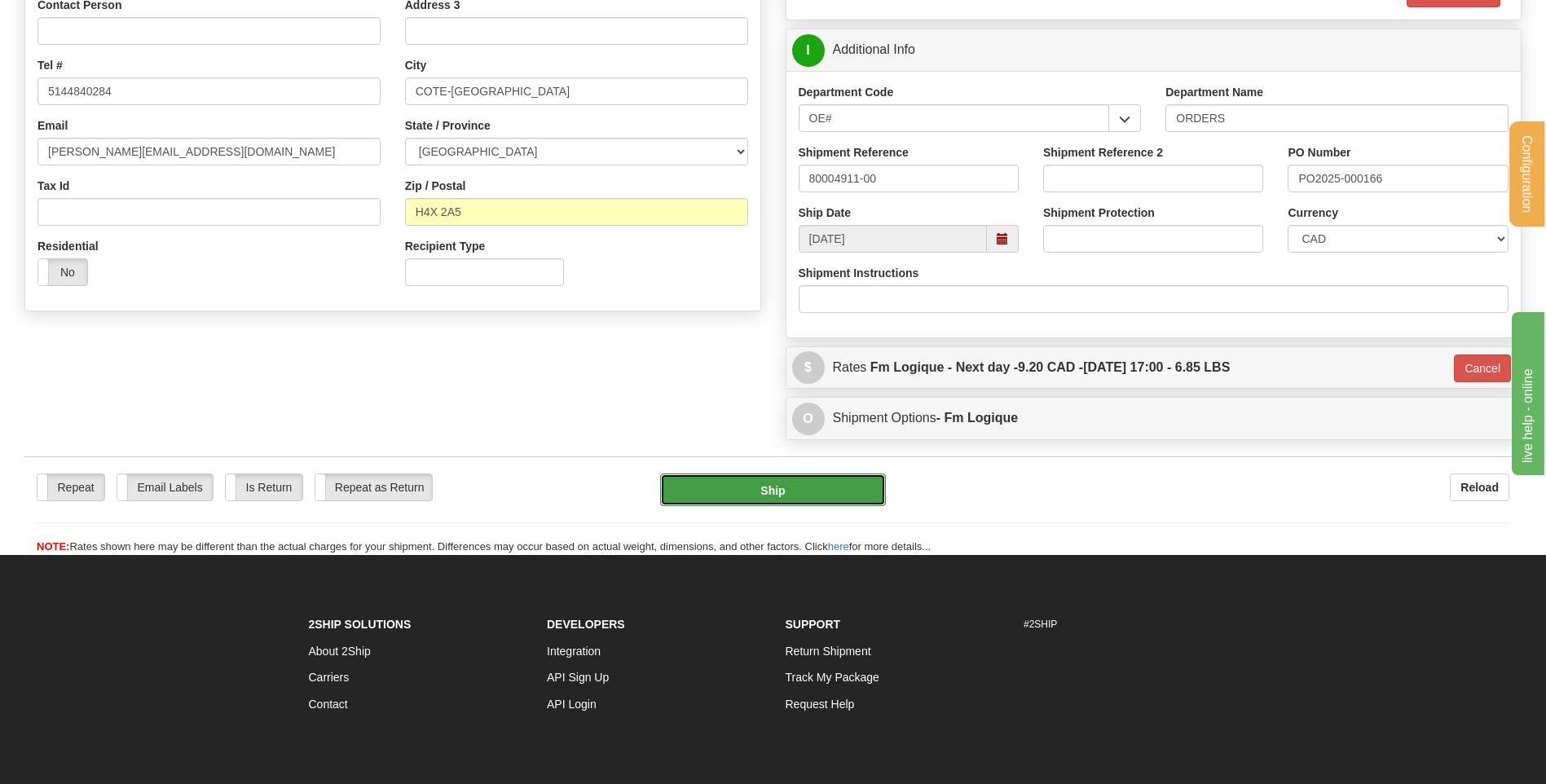
click at [697, 480] on button "Ship" at bounding box center [773, 490] width 225 height 33
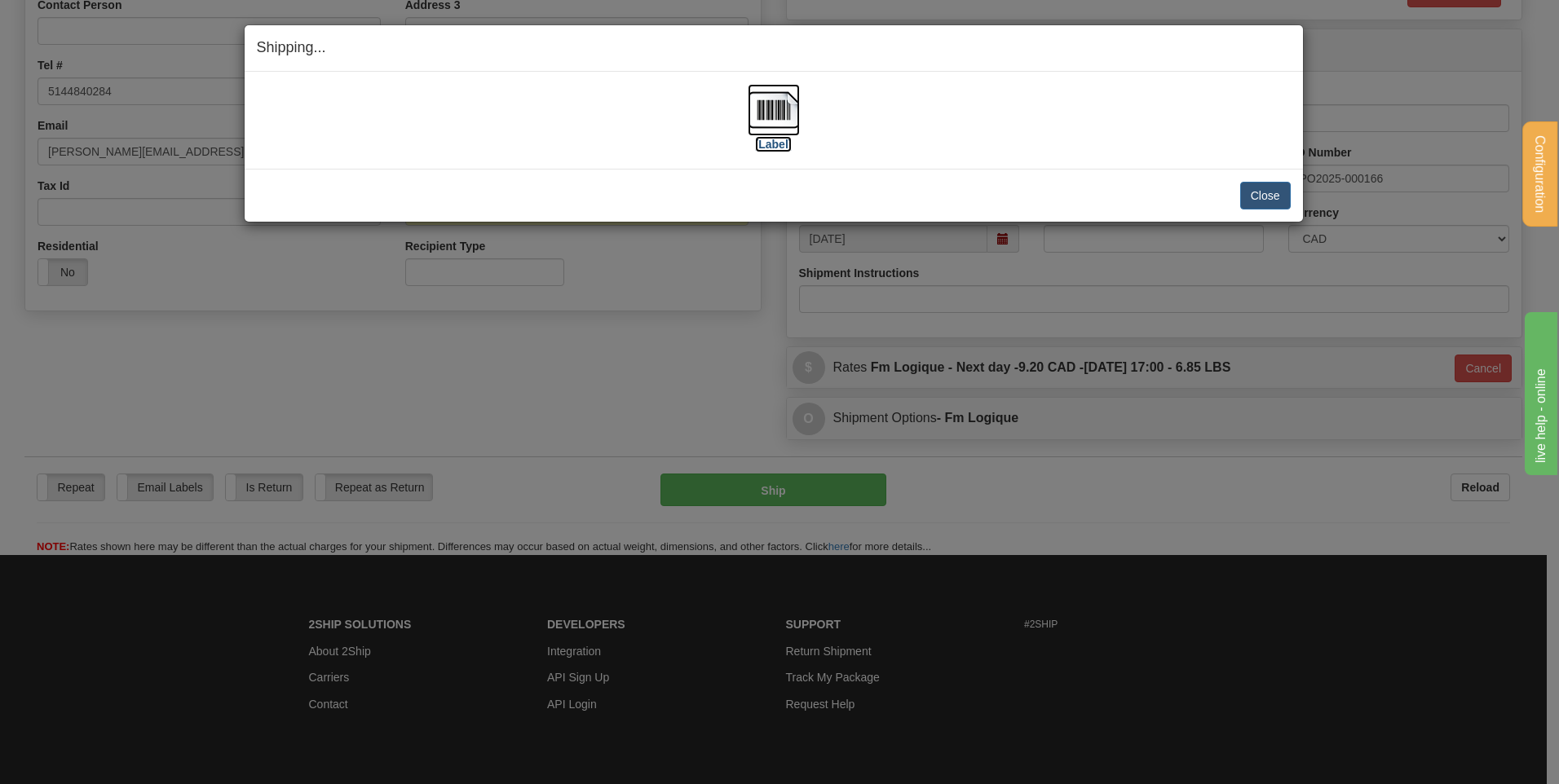
click at [786, 107] on img at bounding box center [774, 110] width 53 height 52
